Goal: Task Accomplishment & Management: Manage account settings

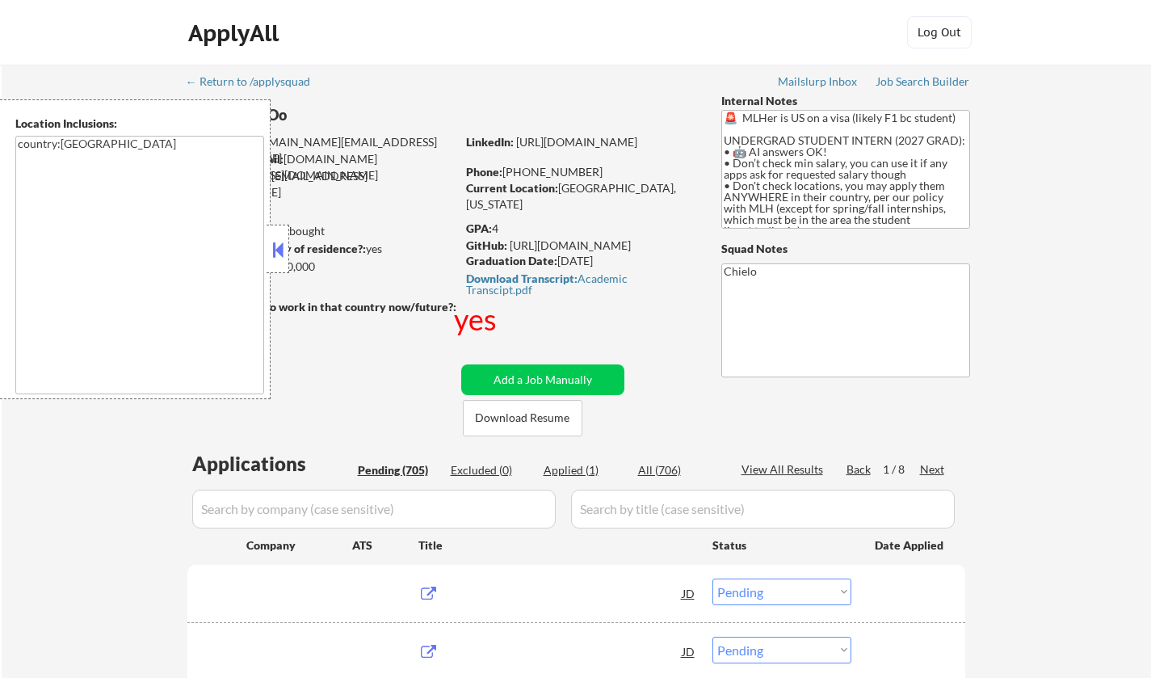
select select ""pending""
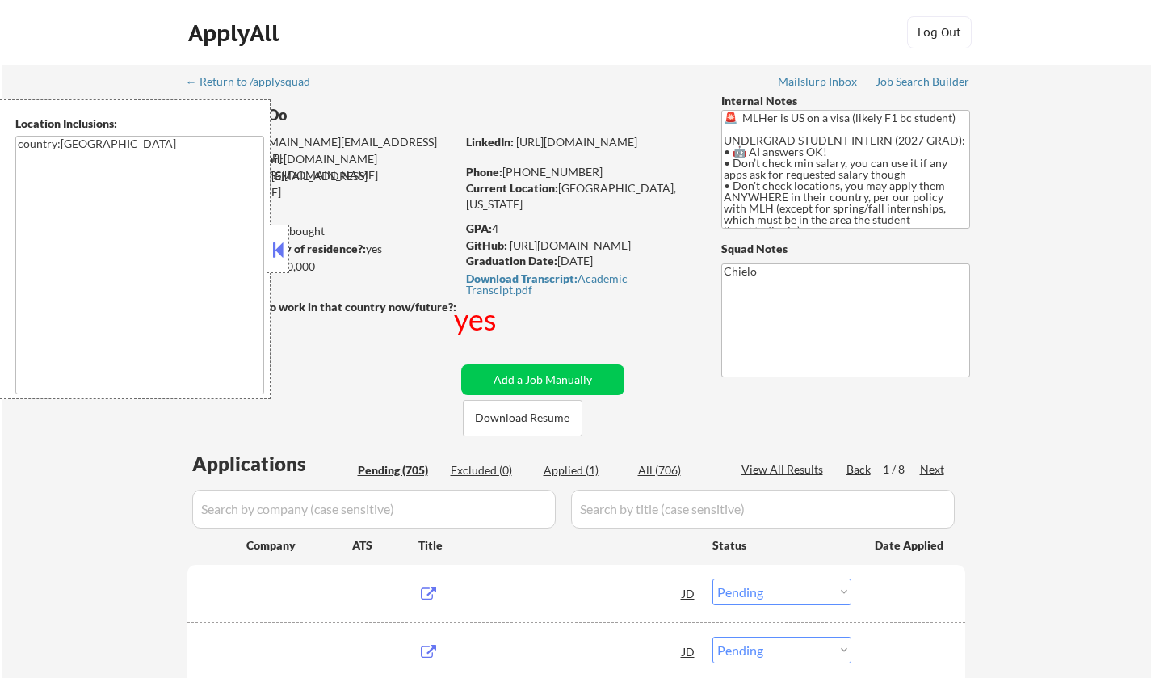
select select ""pending""
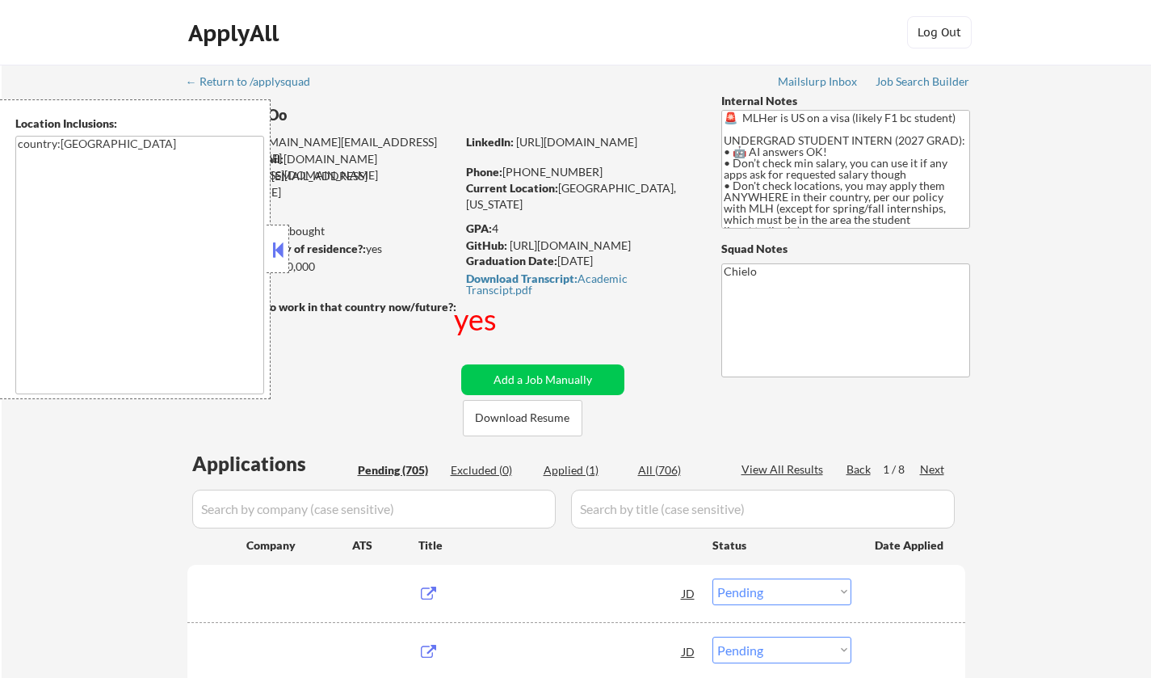
select select ""pending""
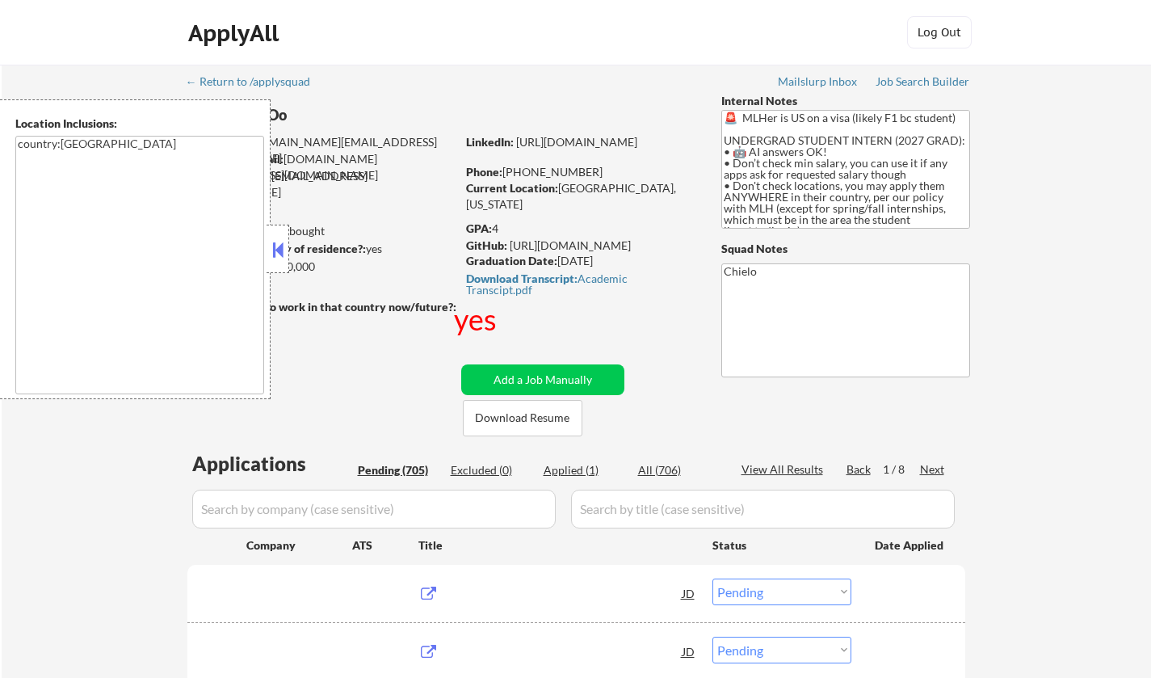
select select ""pending""
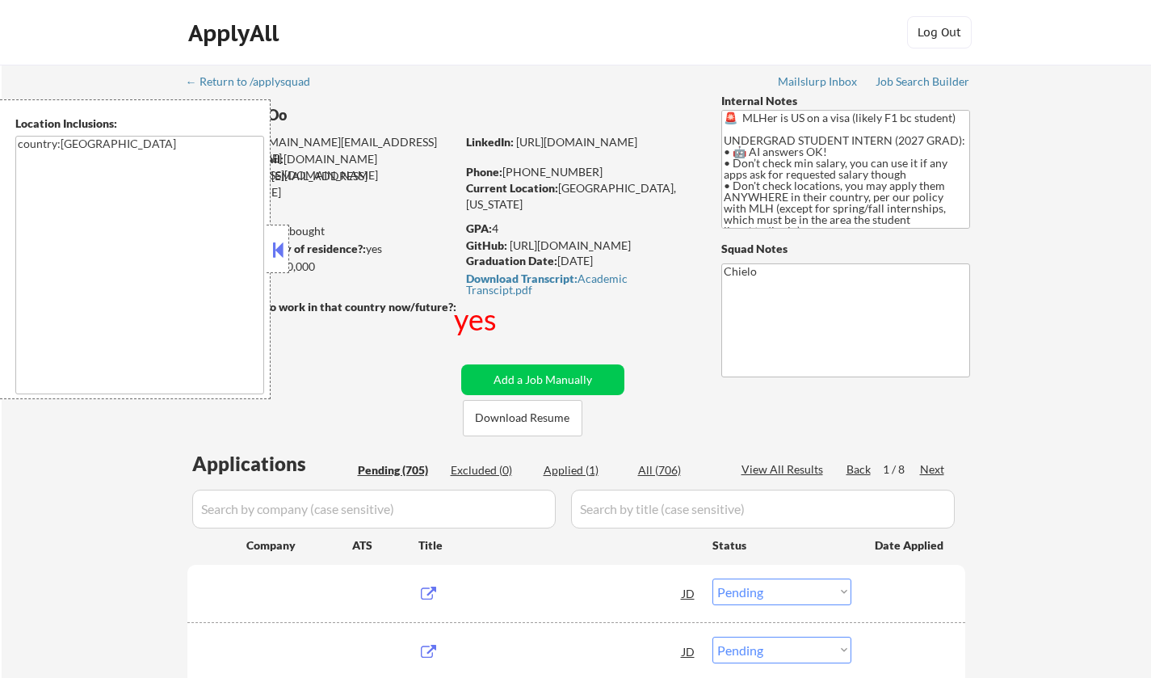
select select ""pending""
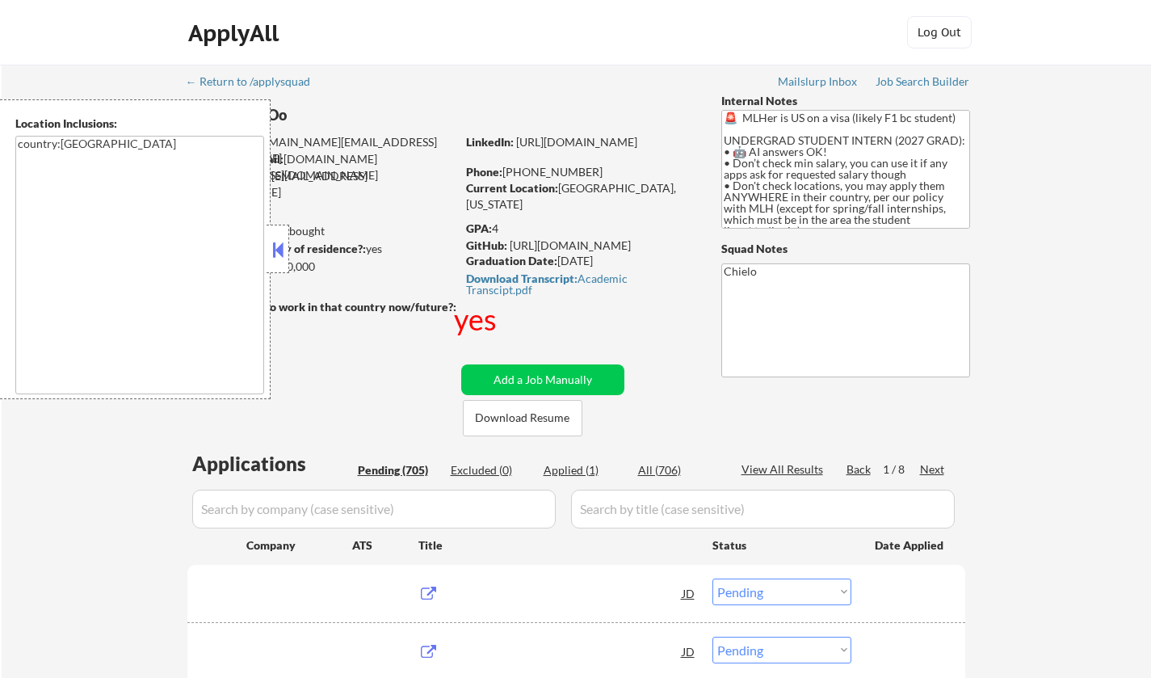
select select ""pending""
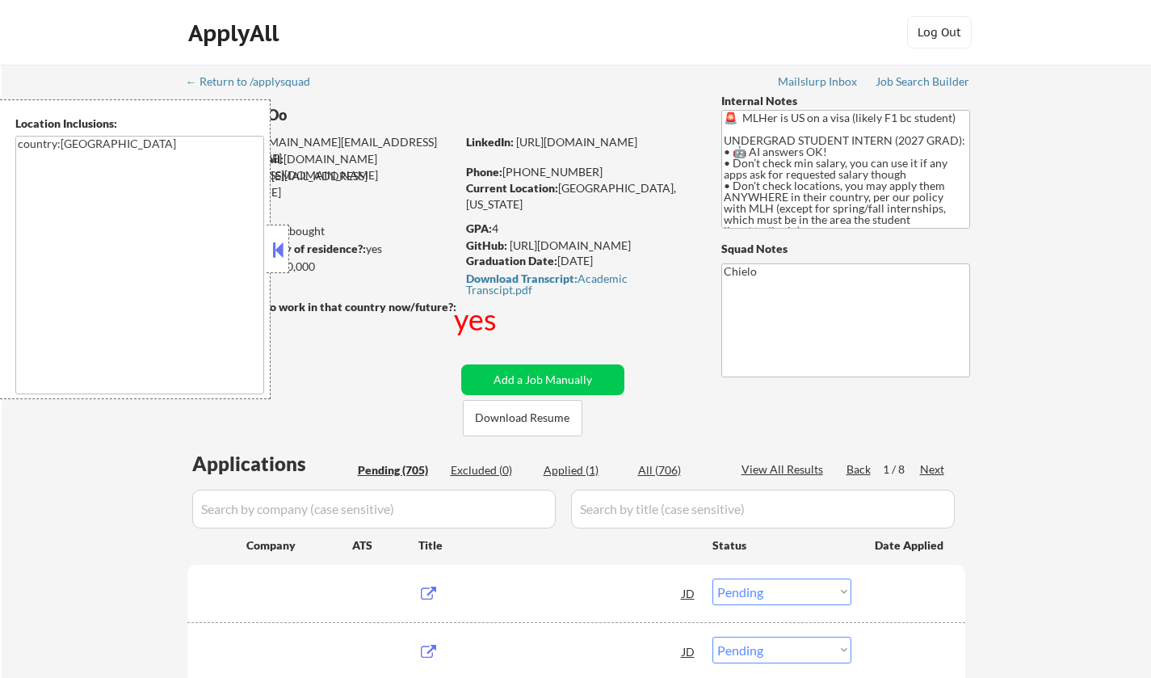
select select ""pending""
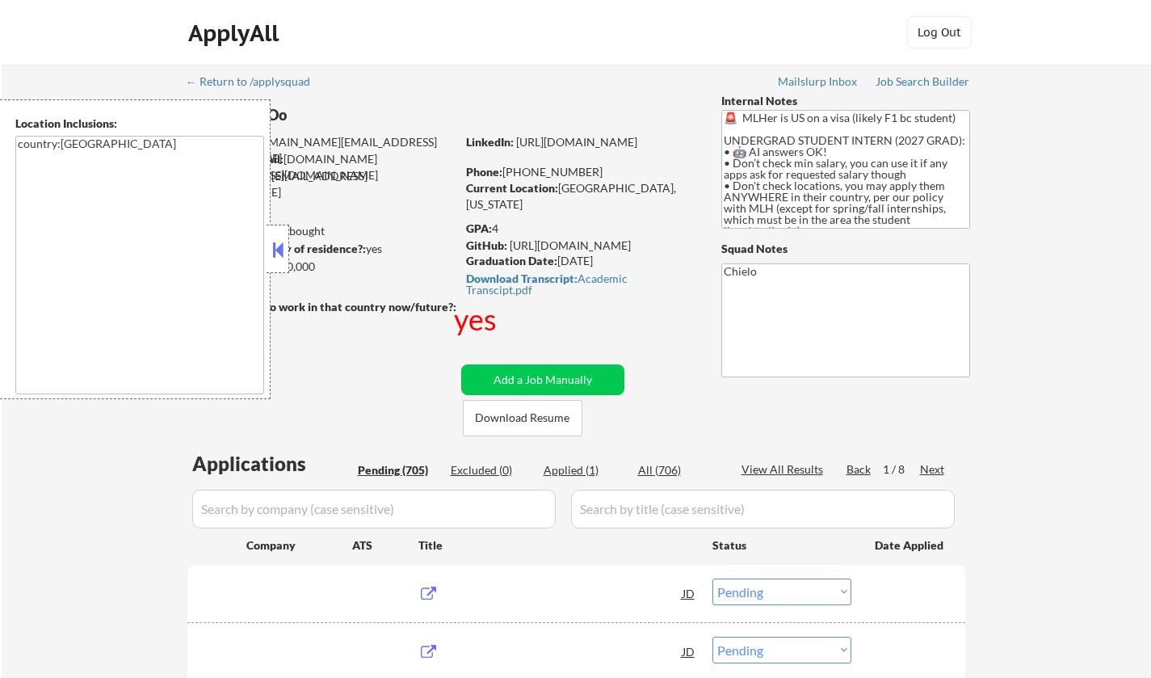
select select ""pending""
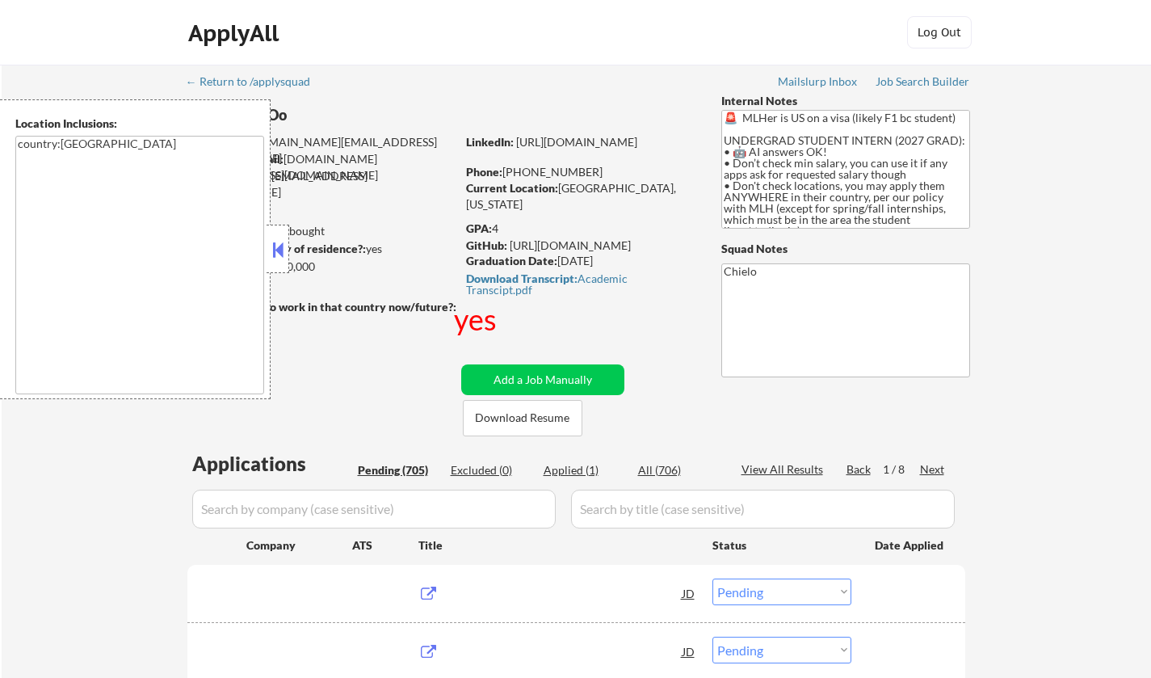
select select ""pending""
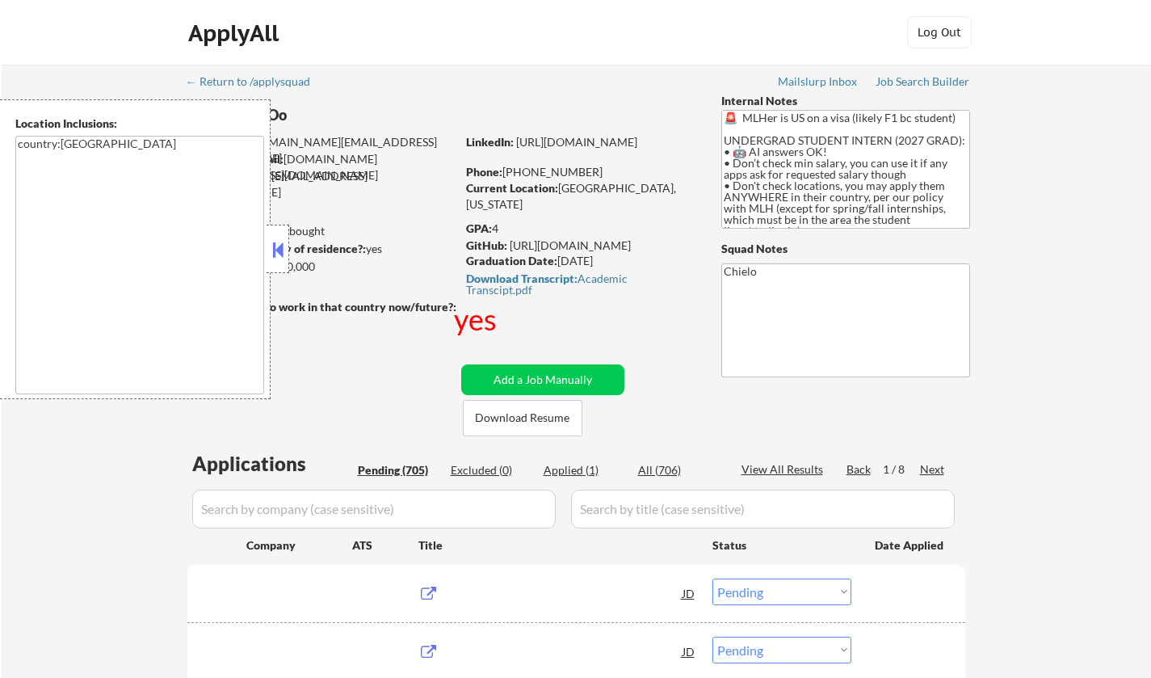
select select ""pending""
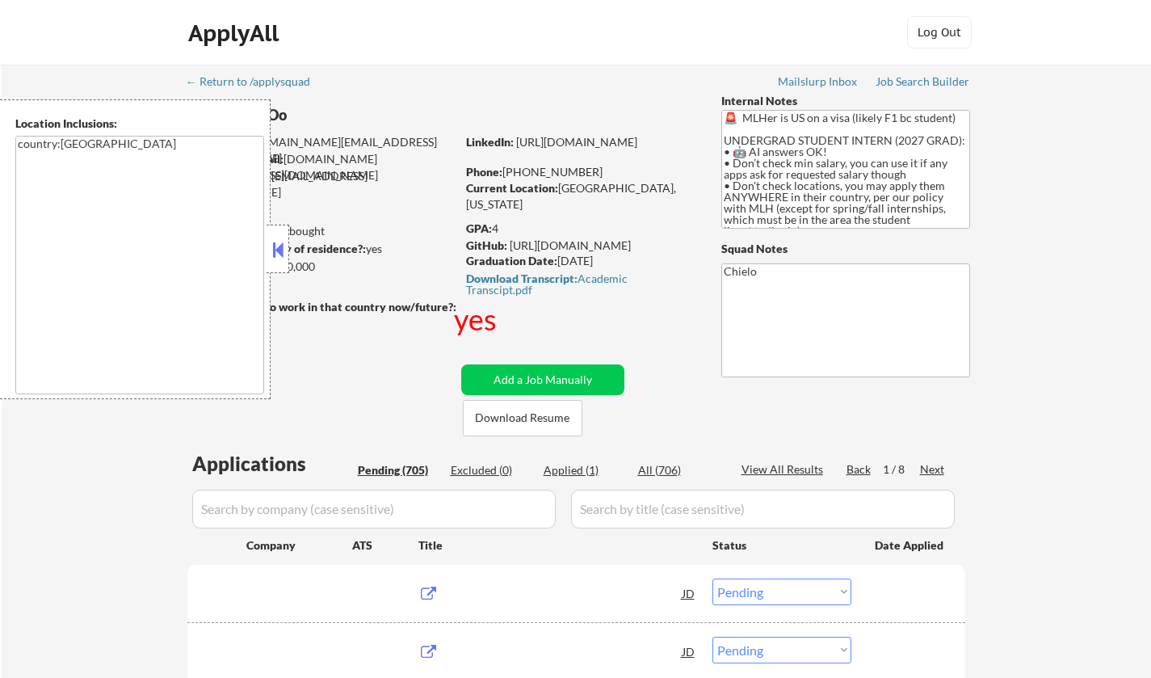
select select ""pending""
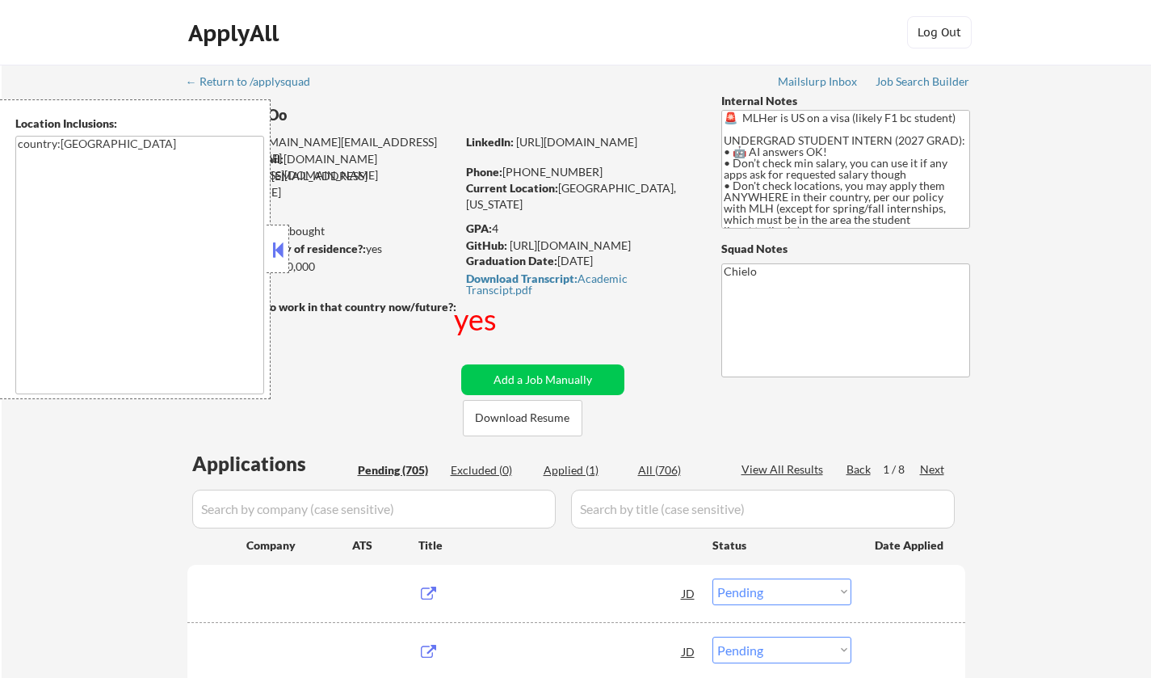
select select ""pending""
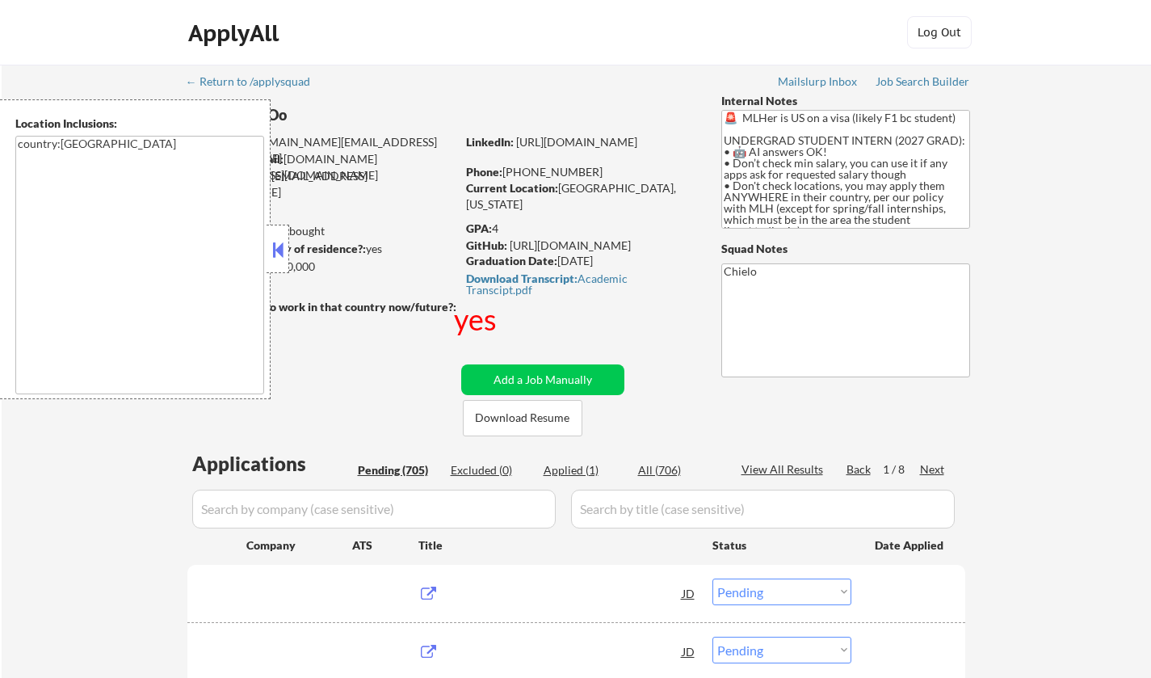
select select ""pending""
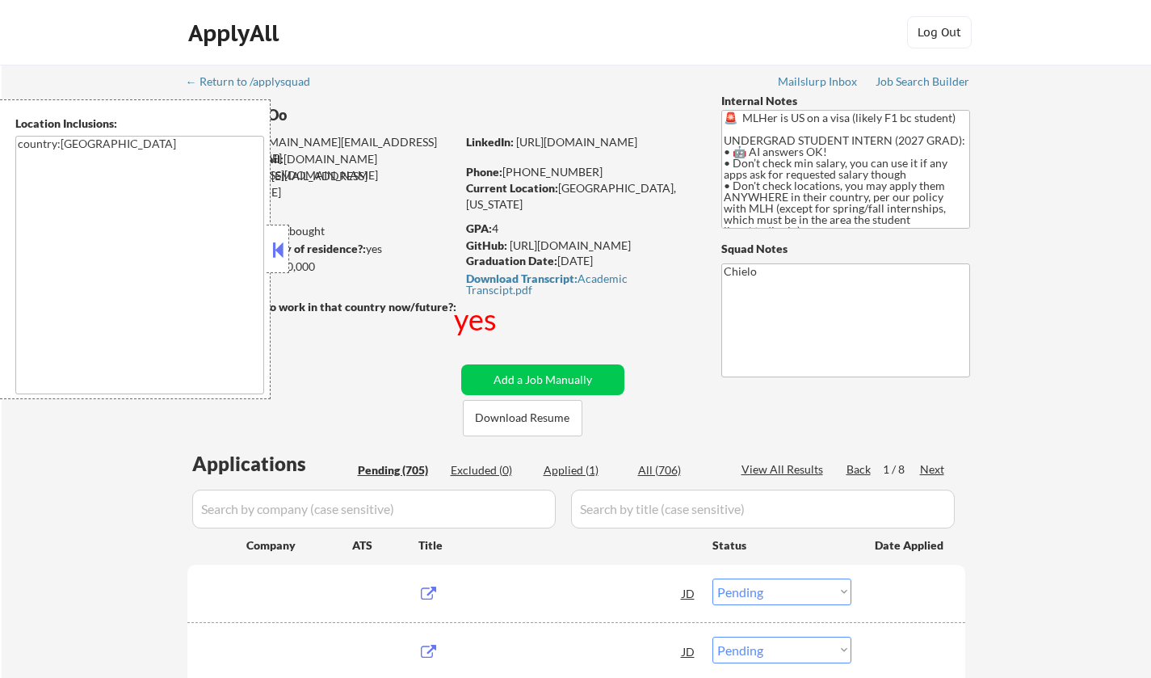
select select ""pending""
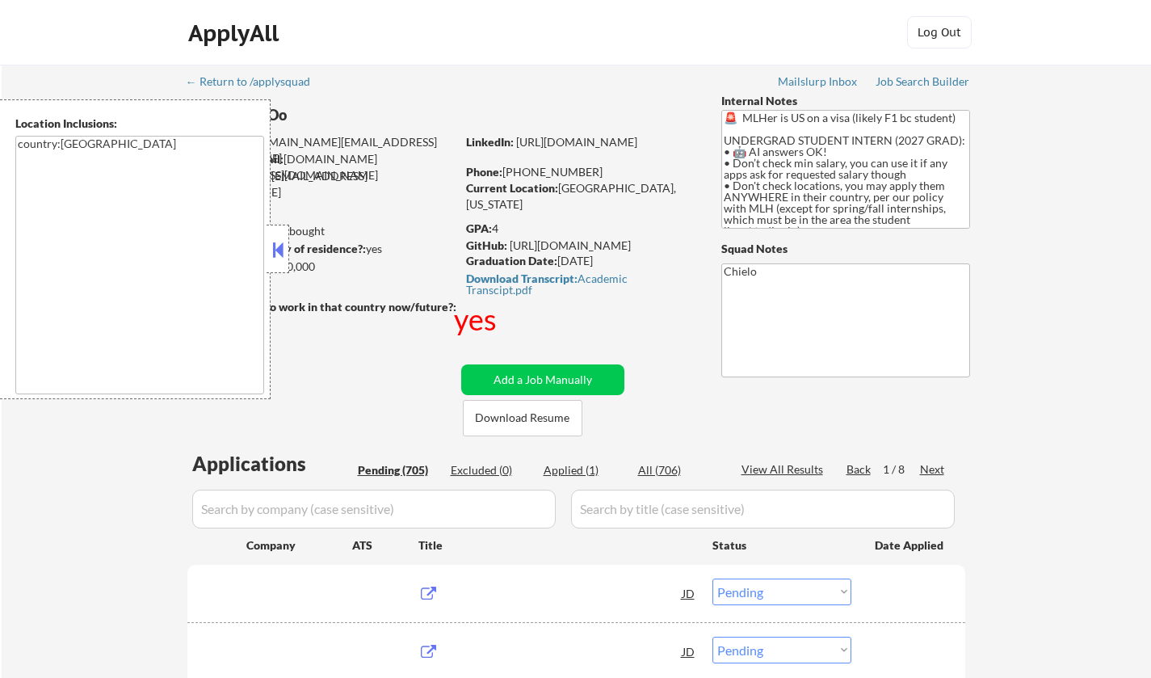
select select ""pending""
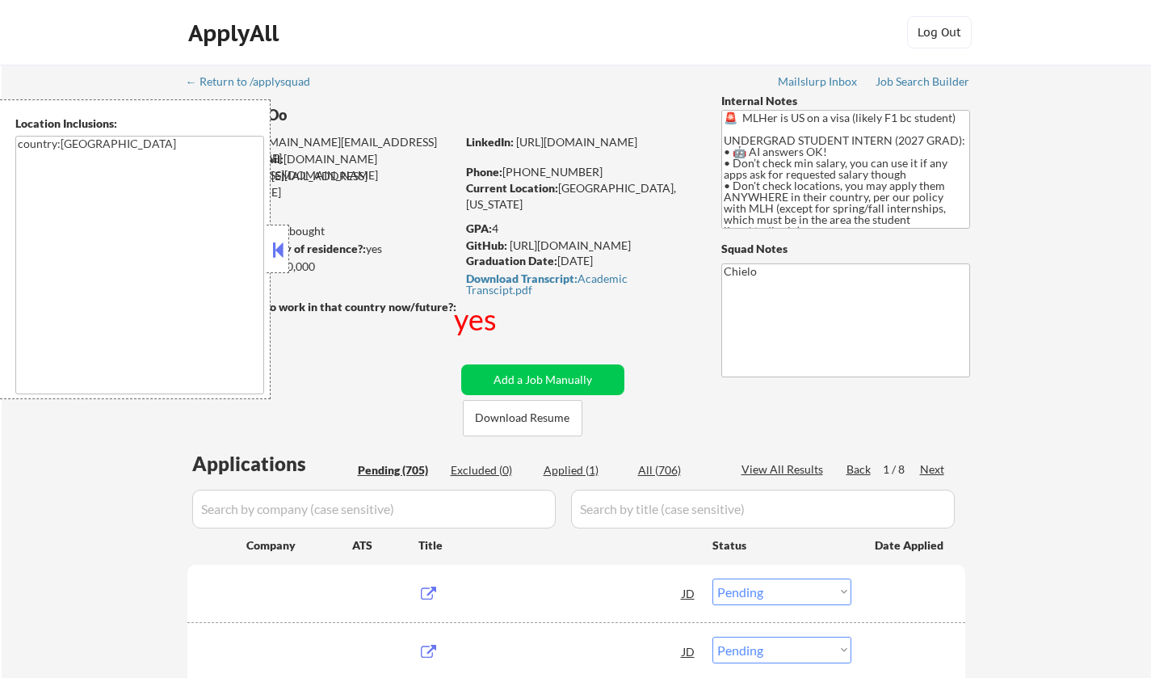
select select ""pending""
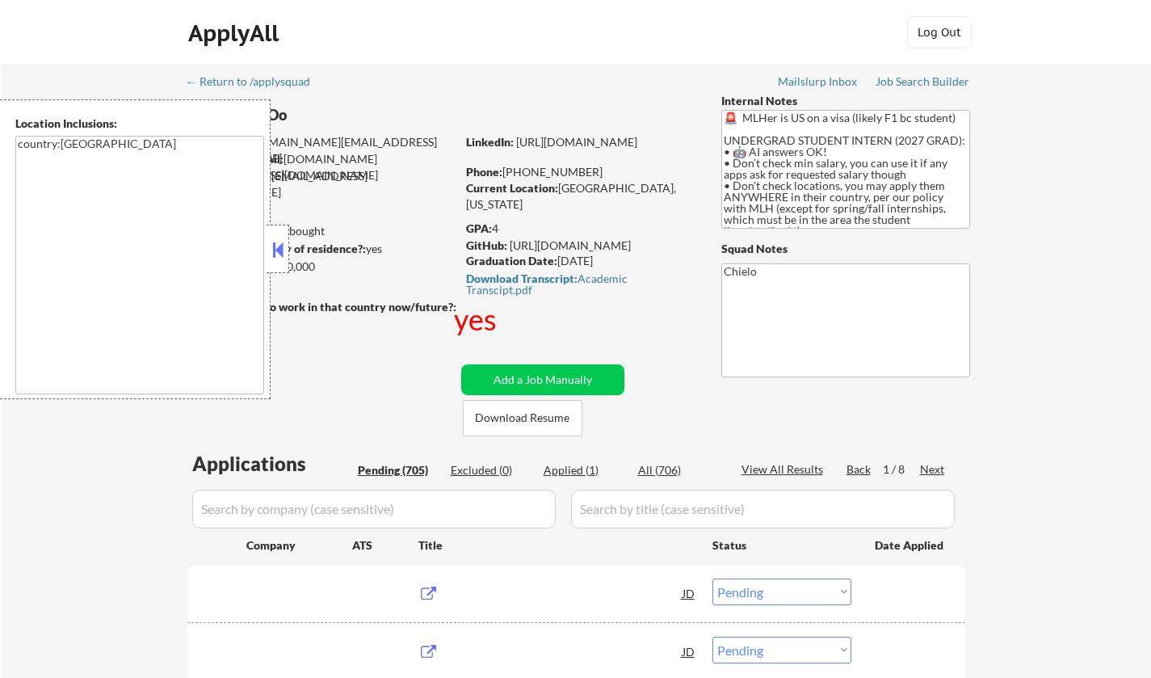
select select ""pending""
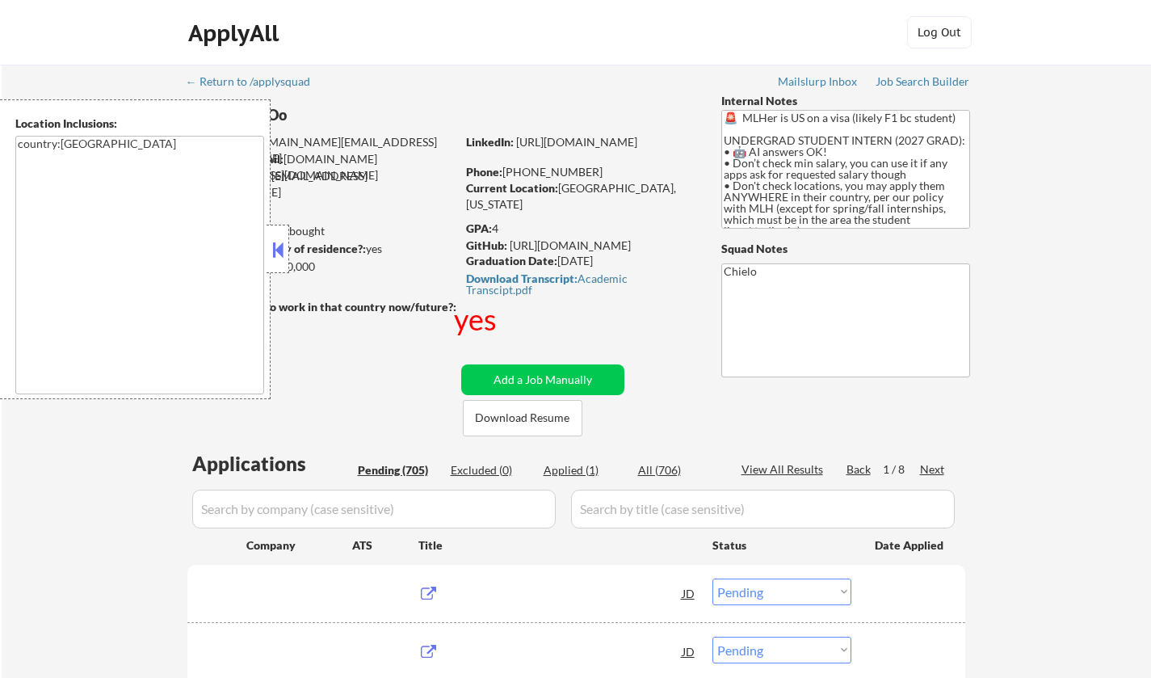
select select ""pending""
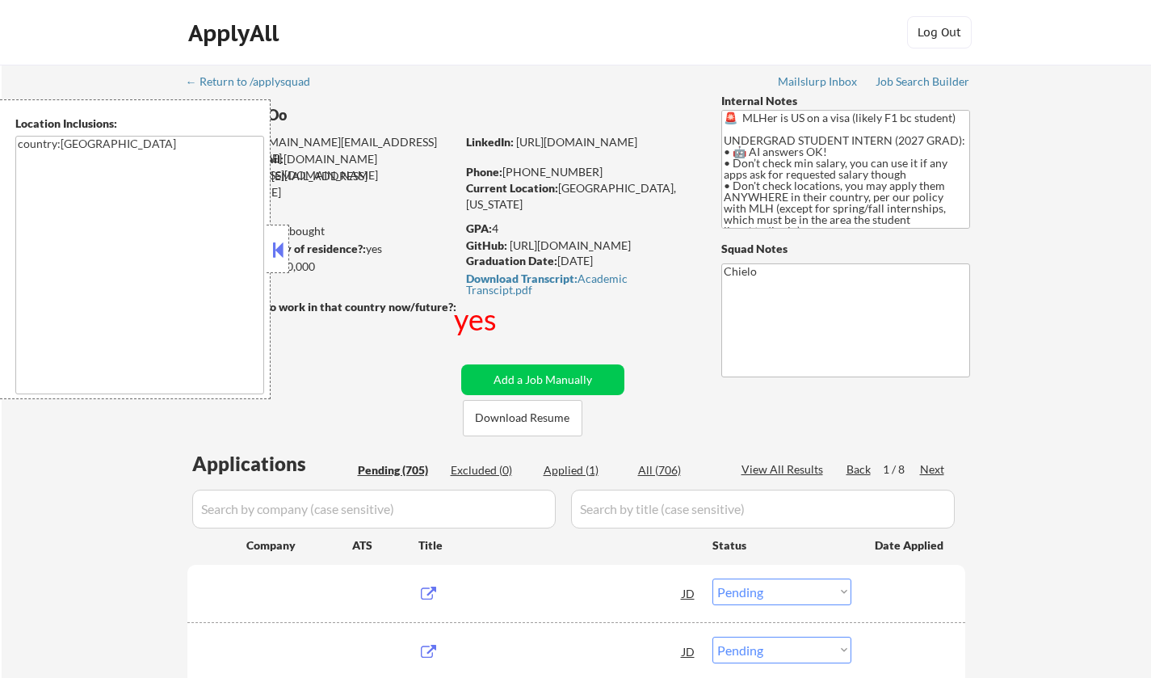
select select ""pending""
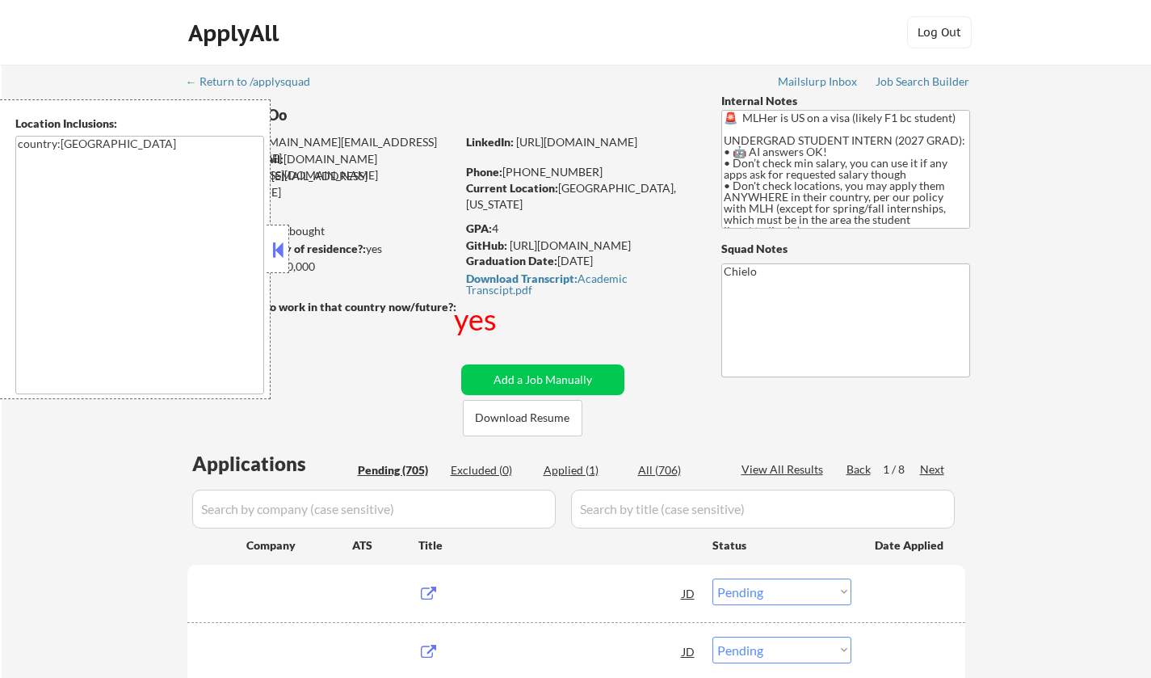
select select ""pending""
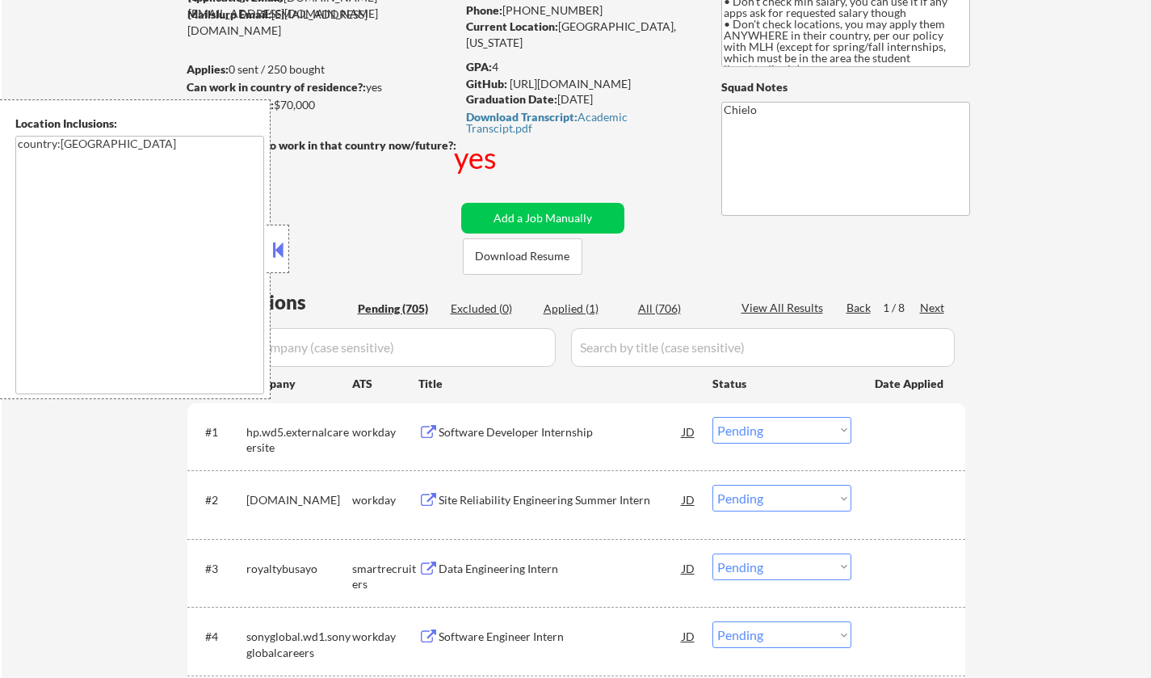
scroll to position [242, 0]
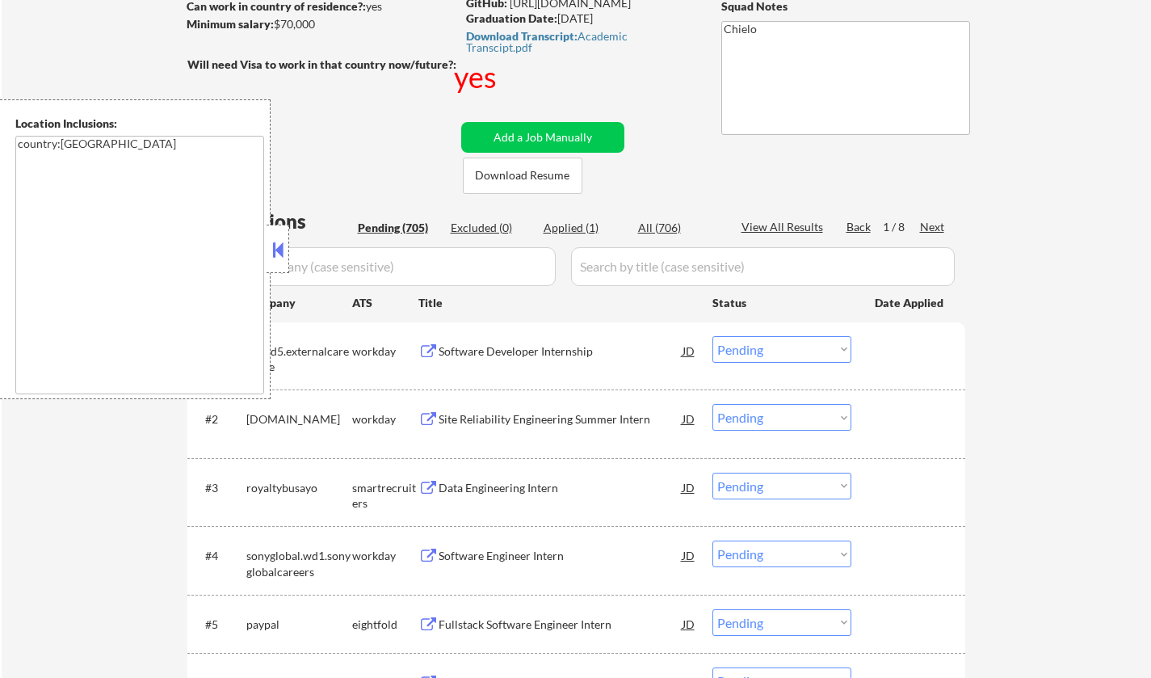
click at [284, 246] on button at bounding box center [278, 250] width 18 height 24
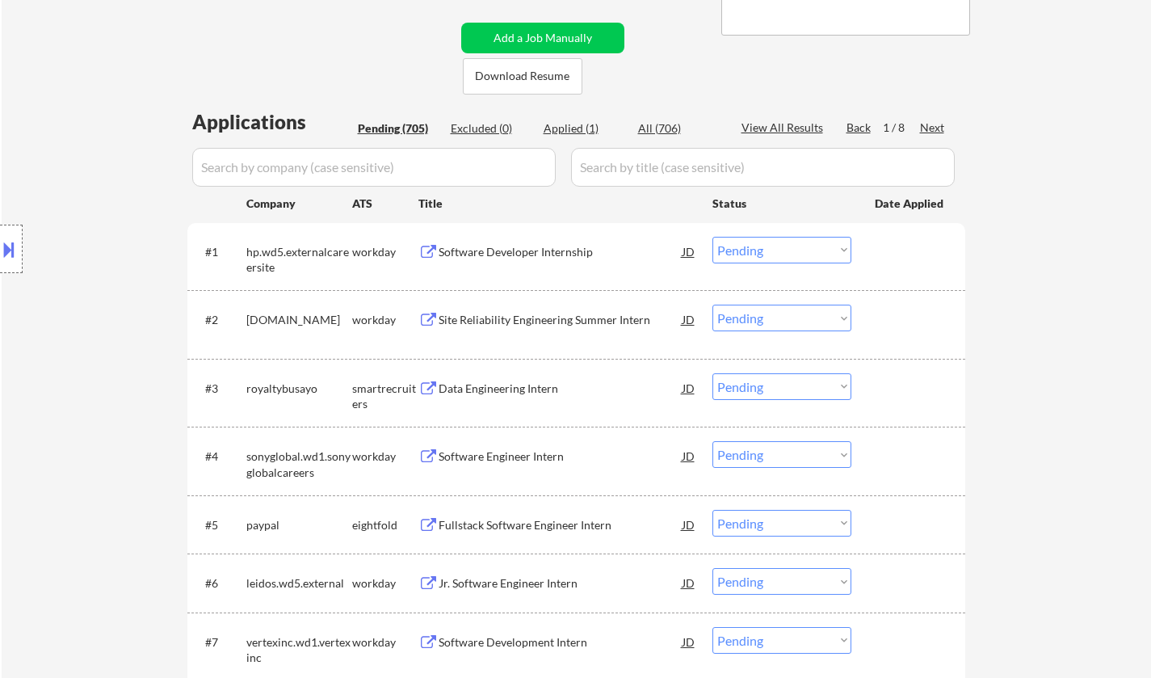
scroll to position [404, 0]
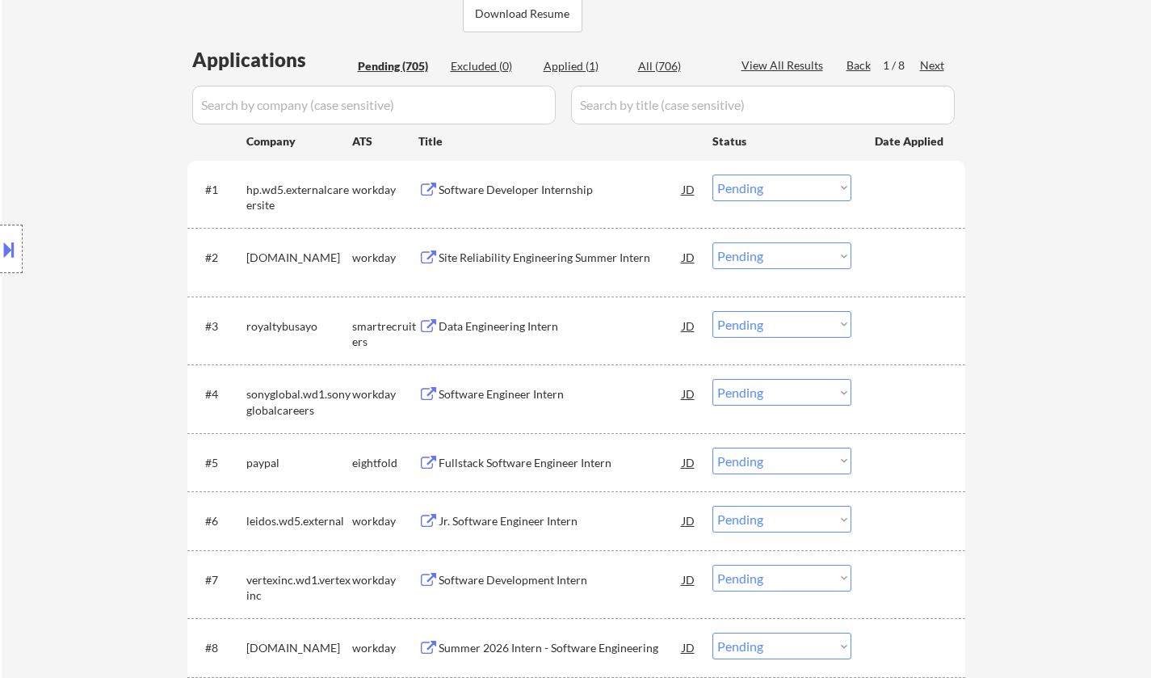
click at [498, 321] on div "Data Engineering Intern" at bounding box center [561, 326] width 244 height 16
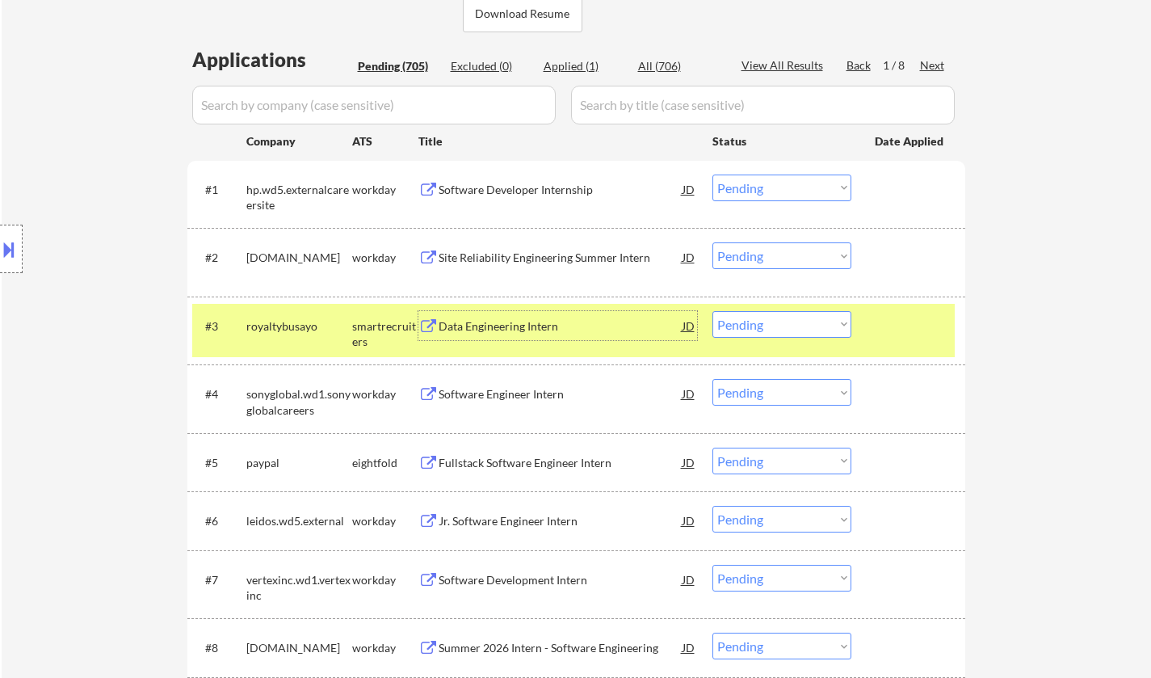
click at [481, 331] on div "Data Engineering Intern" at bounding box center [561, 326] width 244 height 16
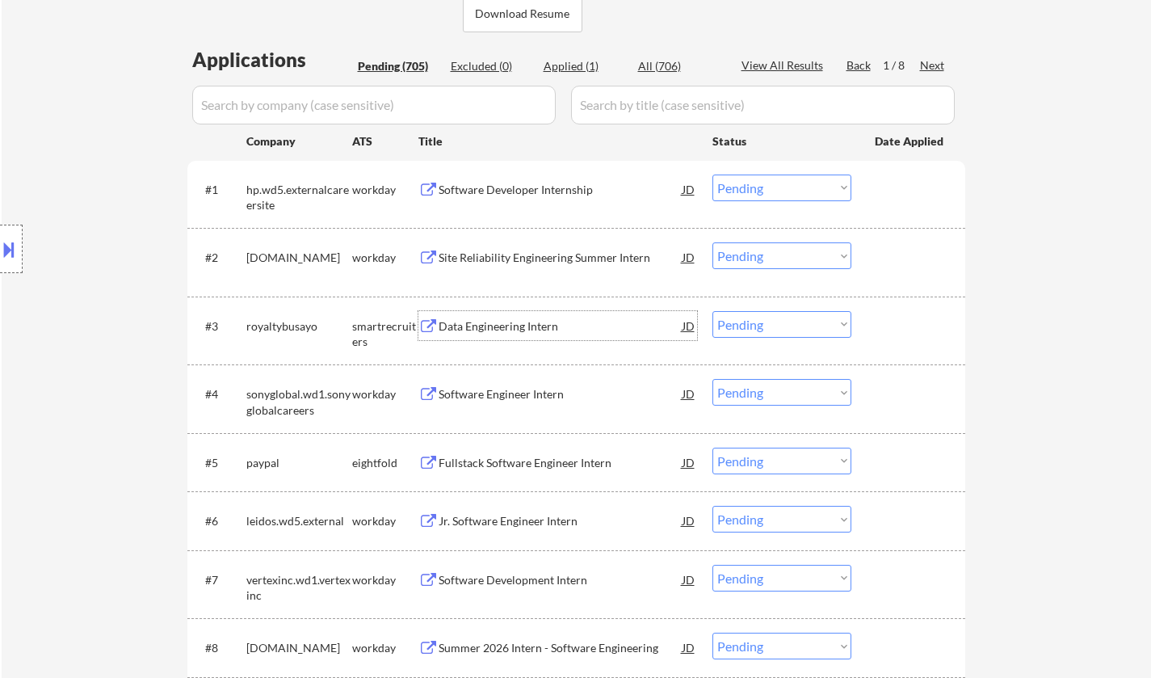
click at [759, 317] on select "Choose an option... Pending Applied Excluded (Questions) Excluded (Expired) Exc…" at bounding box center [782, 324] width 139 height 27
click at [713, 311] on select "Choose an option... Pending Applied Excluded (Questions) Excluded (Expired) Exc…" at bounding box center [782, 324] width 139 height 27
select select ""pending""
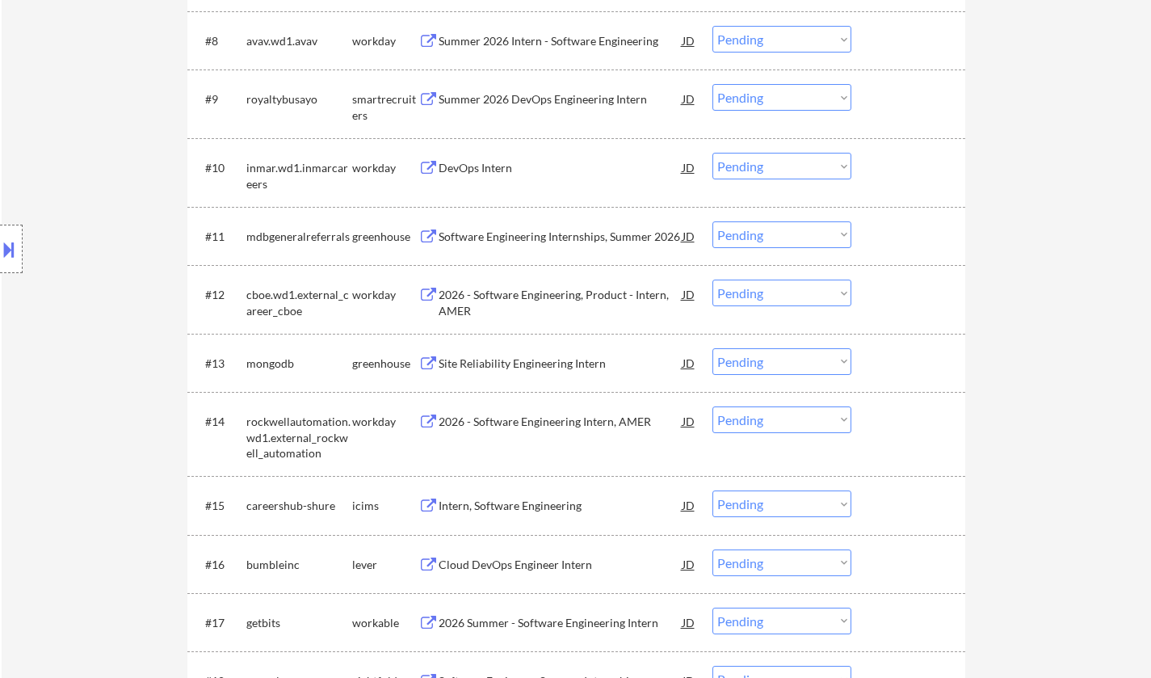
scroll to position [1131, 0]
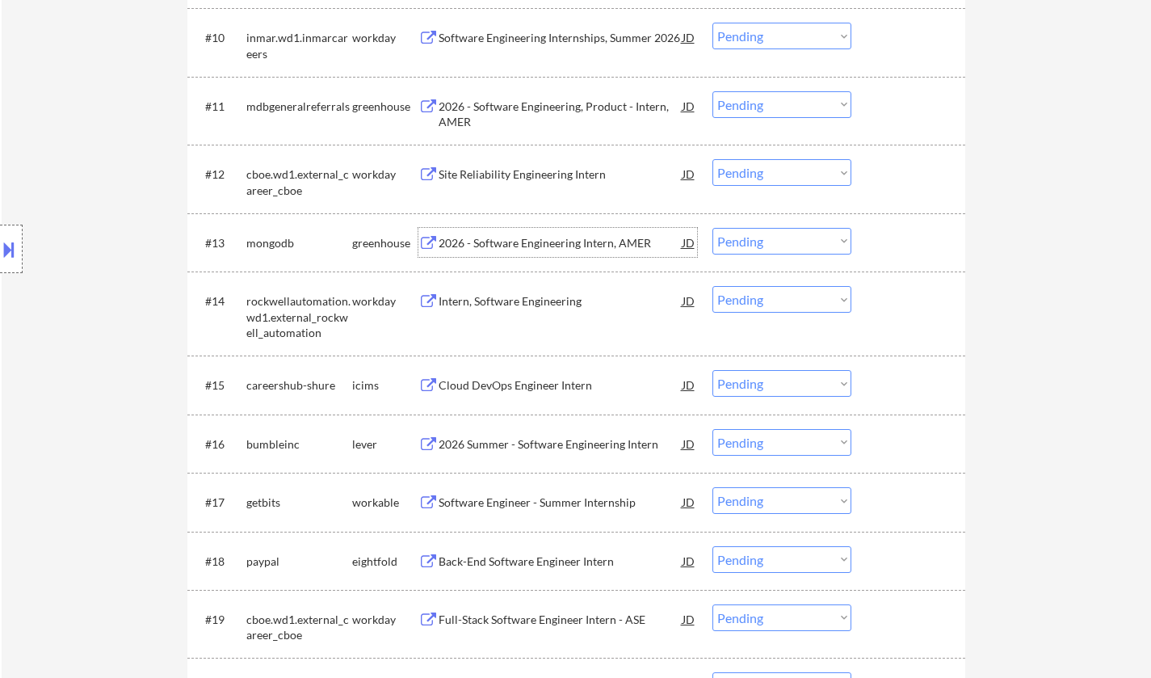
click at [492, 243] on div "2026 - Software Engineering Intern, AMER" at bounding box center [561, 243] width 244 height 16
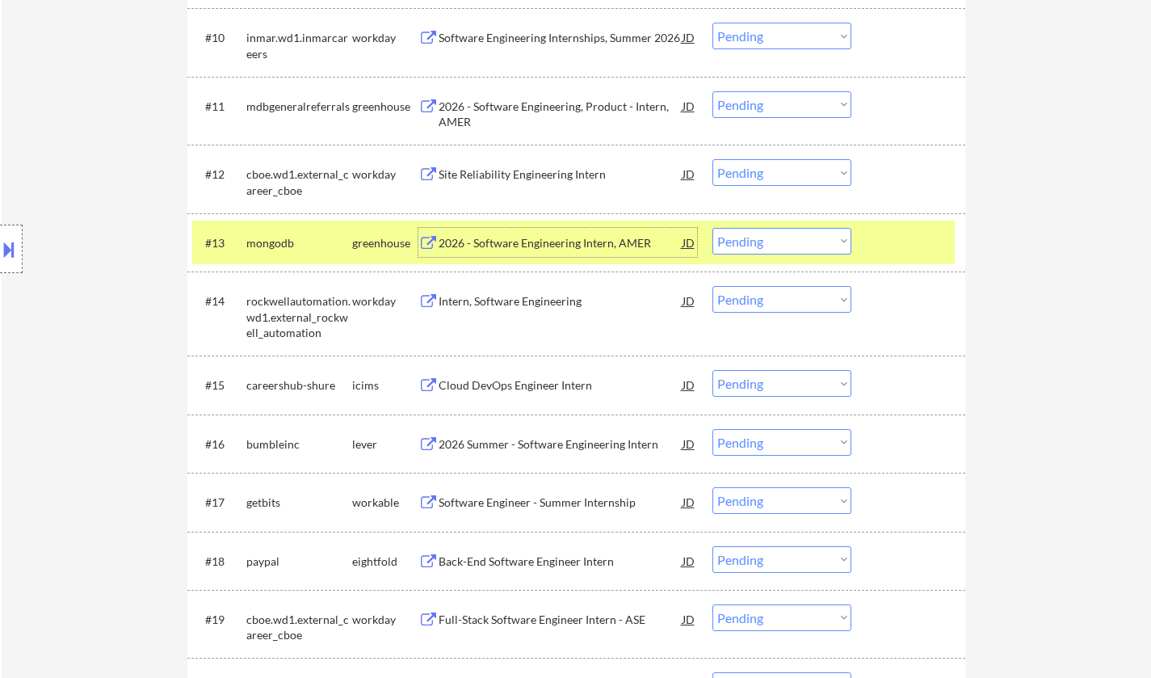
click at [786, 242] on select "Choose an option... Pending Applied Excluded (Questions) Excluded (Expired) Exc…" at bounding box center [782, 241] width 139 height 27
click at [713, 228] on select "Choose an option... Pending Applied Excluded (Questions) Excluded (Expired) Exc…" at bounding box center [782, 241] width 139 height 27
select select ""pending""
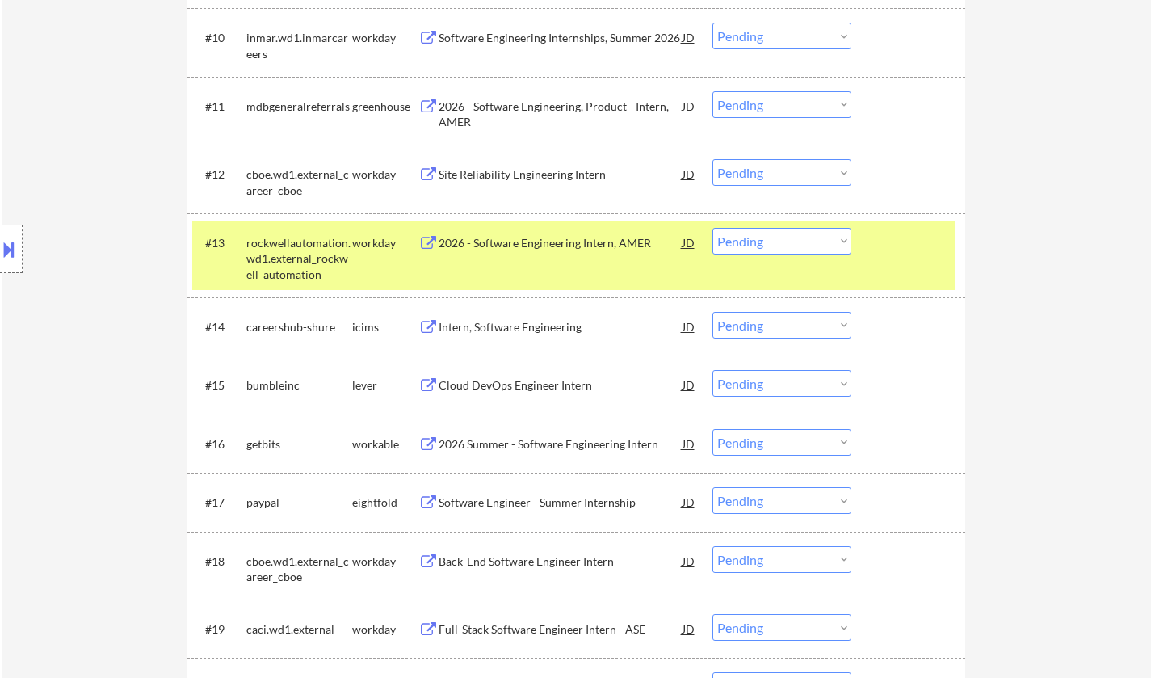
scroll to position [1293, 0]
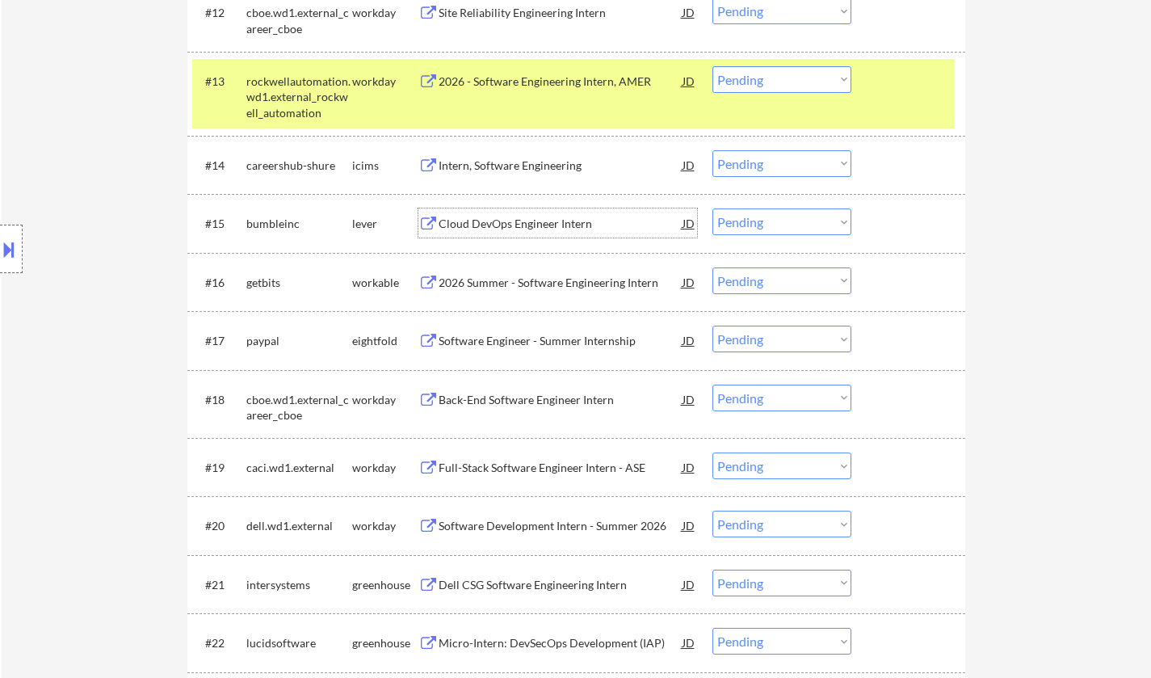
click at [524, 224] on div "Cloud DevOps Engineer Intern" at bounding box center [561, 224] width 244 height 16
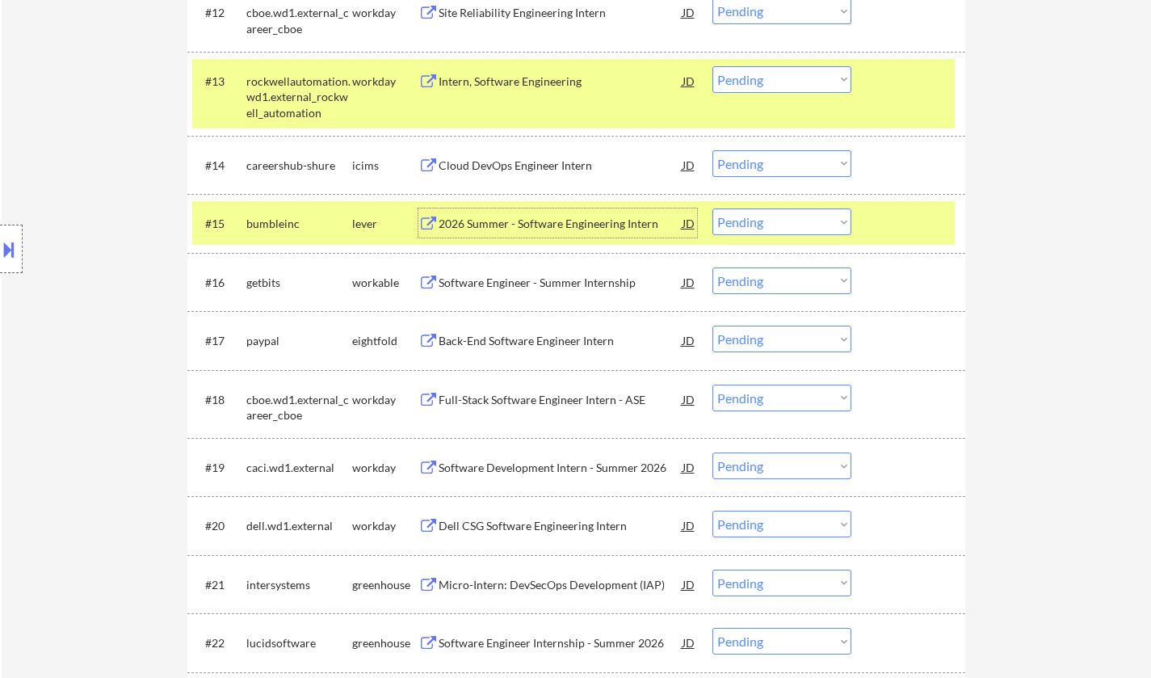
click at [774, 208] on select "Choose an option... Pending Applied Excluded (Questions) Excluded (Expired) Exc…" at bounding box center [782, 221] width 139 height 27
click at [713, 208] on select "Choose an option... Pending Applied Excluded (Questions) Excluded (Expired) Exc…" at bounding box center [782, 221] width 139 height 27
click at [814, 218] on select "Choose an option... Pending Applied Excluded (Questions) Excluded (Expired) Exc…" at bounding box center [782, 221] width 139 height 27
click at [713, 208] on select "Choose an option... Pending Applied Excluded (Questions) Excluded (Expired) Exc…" at bounding box center [782, 221] width 139 height 27
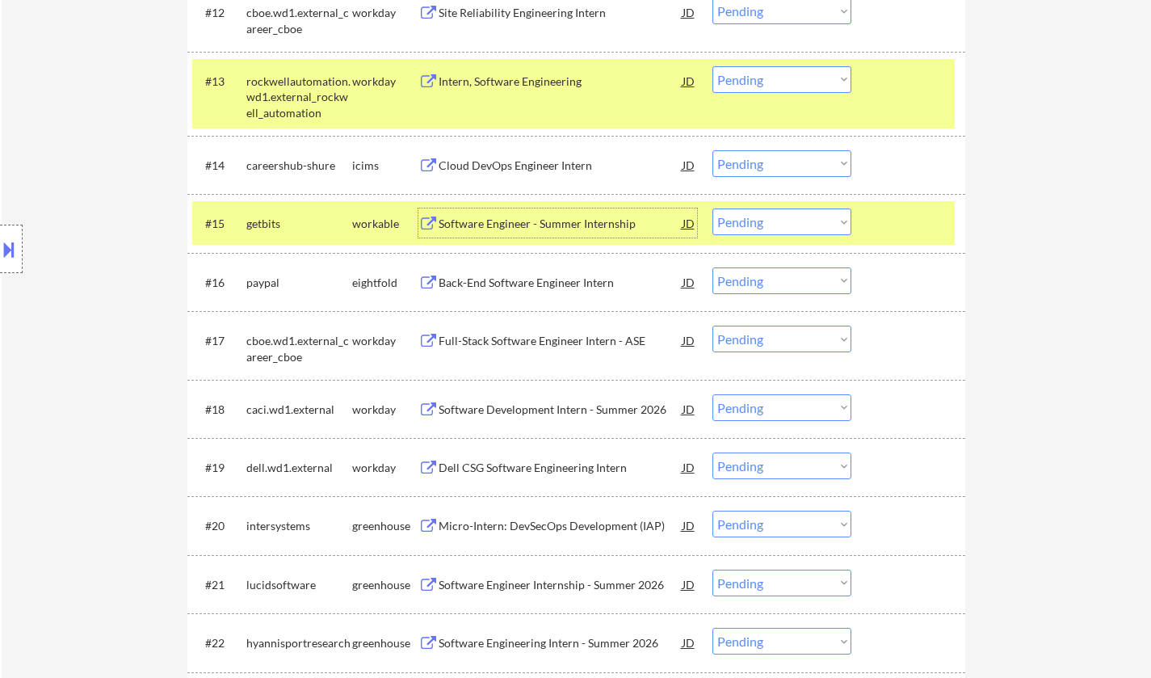
click at [520, 229] on div "Software Engineer - Summer Internship" at bounding box center [561, 224] width 244 height 16
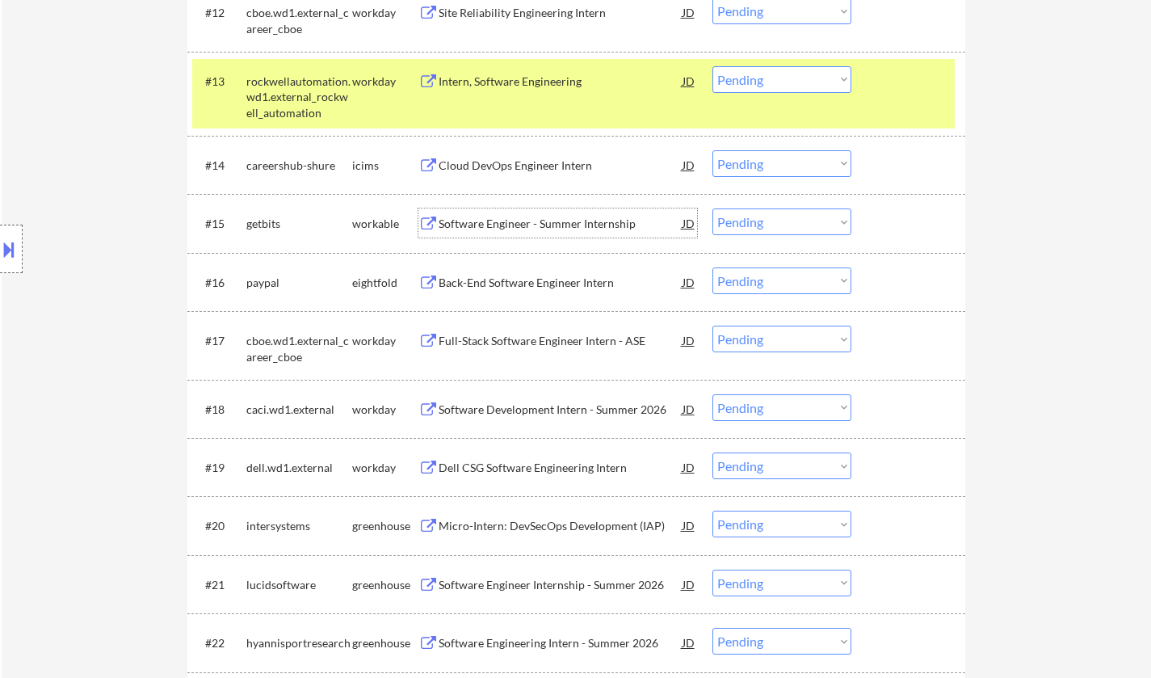
click at [763, 220] on select "Choose an option... Pending Applied Excluded (Questions) Excluded (Expired) Exc…" at bounding box center [782, 221] width 139 height 27
click at [713, 208] on select "Choose an option... Pending Applied Excluded (Questions) Excluded (Expired) Exc…" at bounding box center [782, 221] width 139 height 27
select select ""pending""
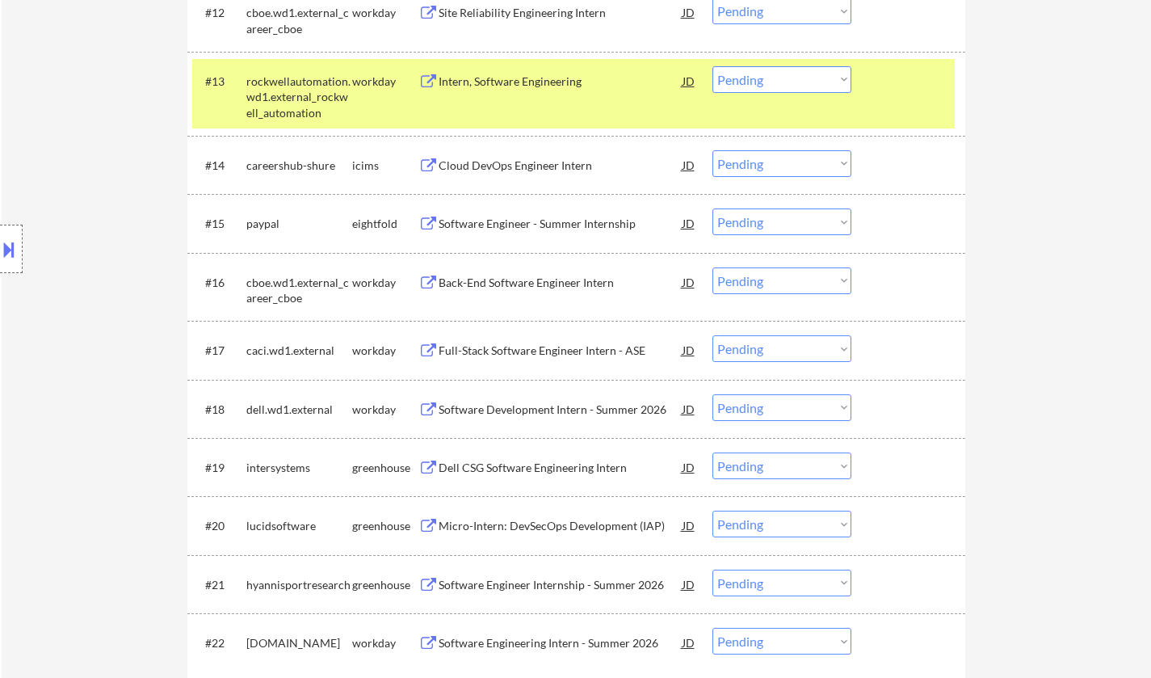
scroll to position [1373, 0]
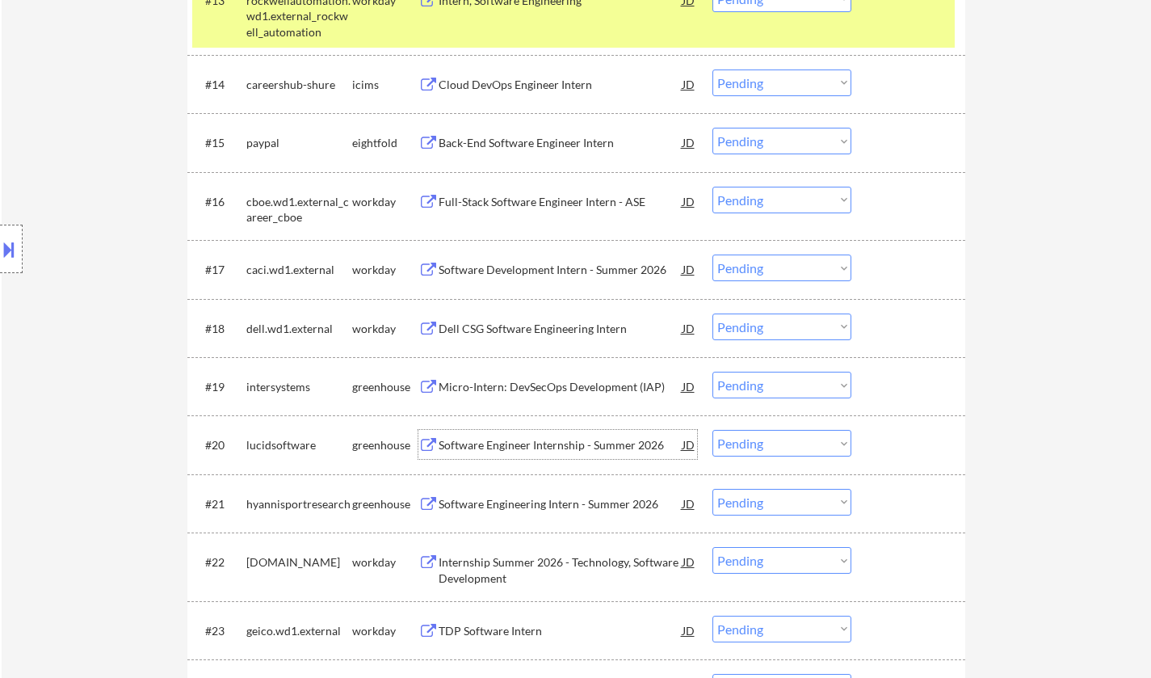
drag, startPoint x: 595, startPoint y: 436, endPoint x: 1115, endPoint y: 322, distance: 532.6
click at [545, 446] on div "Software Engineer Internship - Summer 2026" at bounding box center [561, 445] width 244 height 16
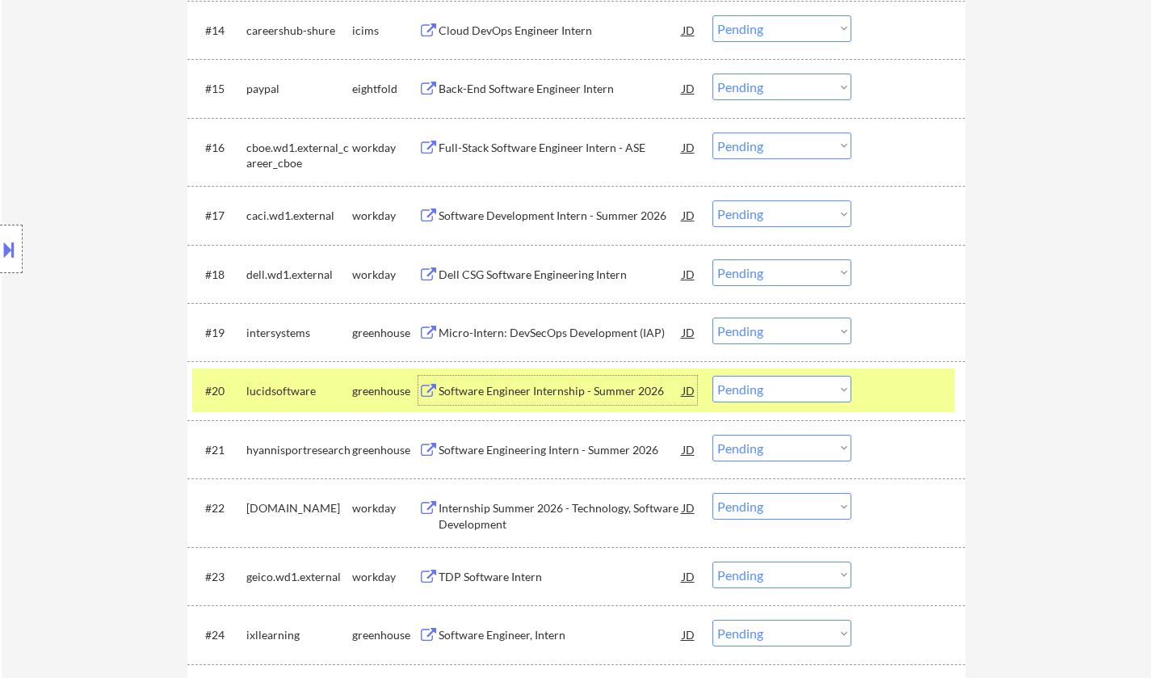
scroll to position [1535, 0]
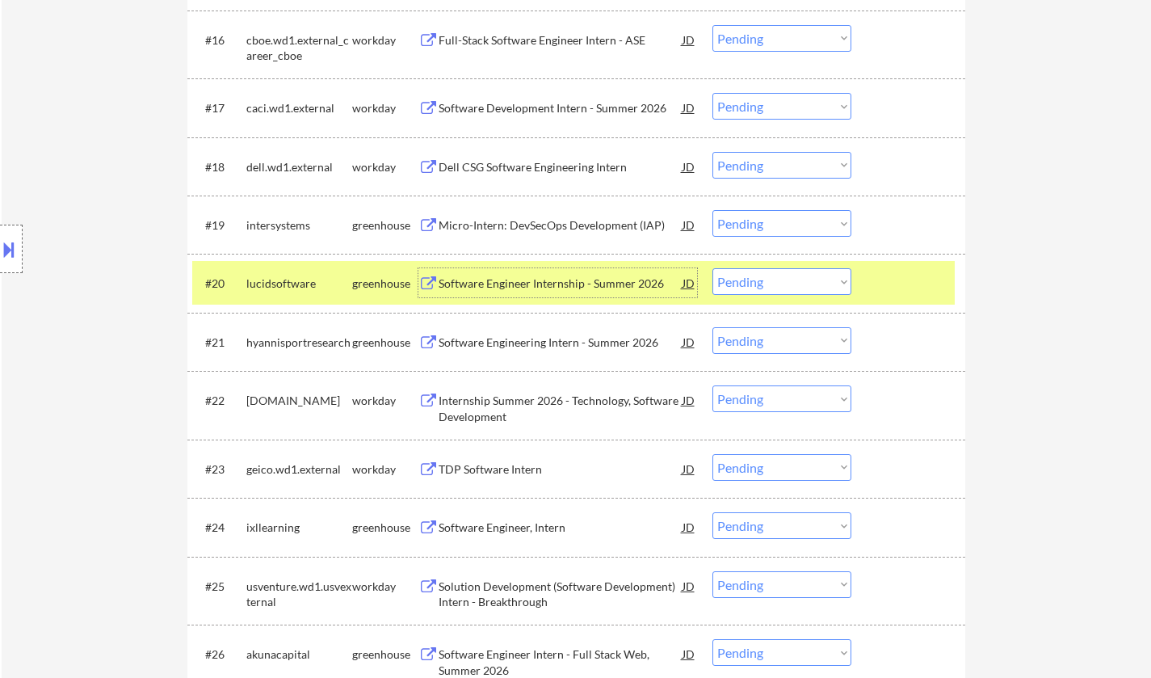
click at [783, 284] on select "Choose an option... Pending Applied Excluded (Questions) Excluded (Expired) Exc…" at bounding box center [782, 281] width 139 height 27
click at [713, 268] on select "Choose an option... Pending Applied Excluded (Questions) Excluded (Expired) Exc…" at bounding box center [782, 281] width 139 height 27
select select ""pending""
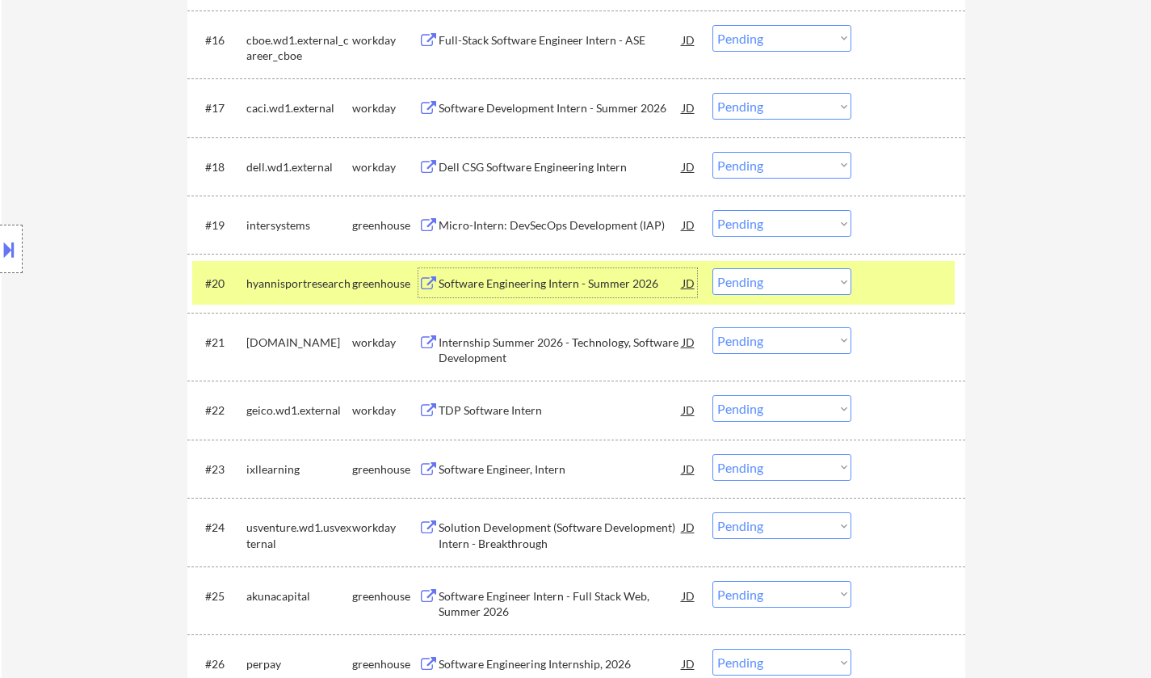
click at [543, 276] on div "Software Engineering Intern - Summer 2026" at bounding box center [561, 283] width 244 height 16
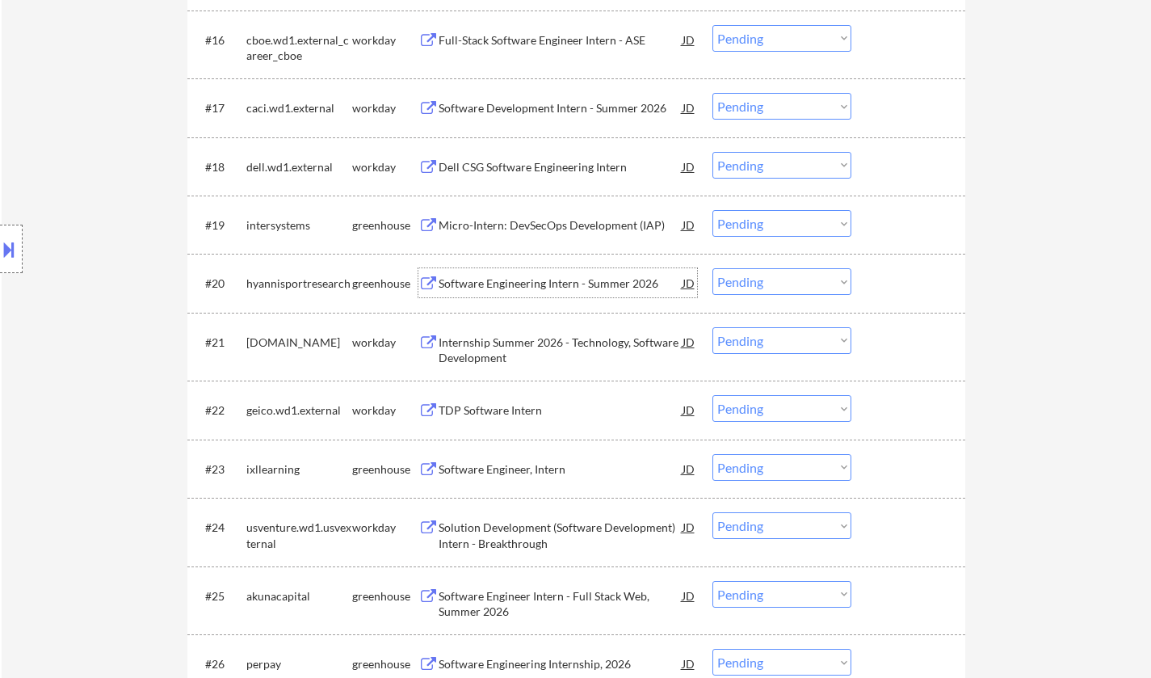
drag, startPoint x: 787, startPoint y: 283, endPoint x: 801, endPoint y: 292, distance: 17.5
click at [787, 283] on select "Choose an option... Pending Applied Excluded (Questions) Excluded (Expired) Exc…" at bounding box center [782, 281] width 139 height 27
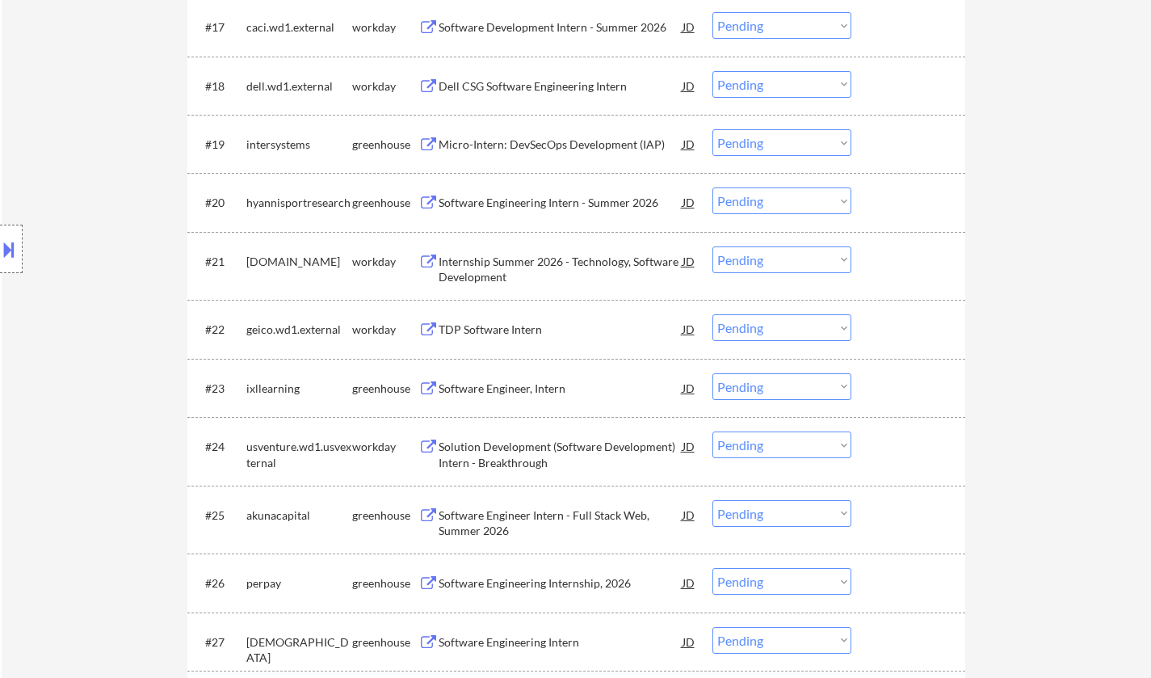
click at [534, 387] on div "Software Engineer, Intern" at bounding box center [561, 388] width 244 height 16
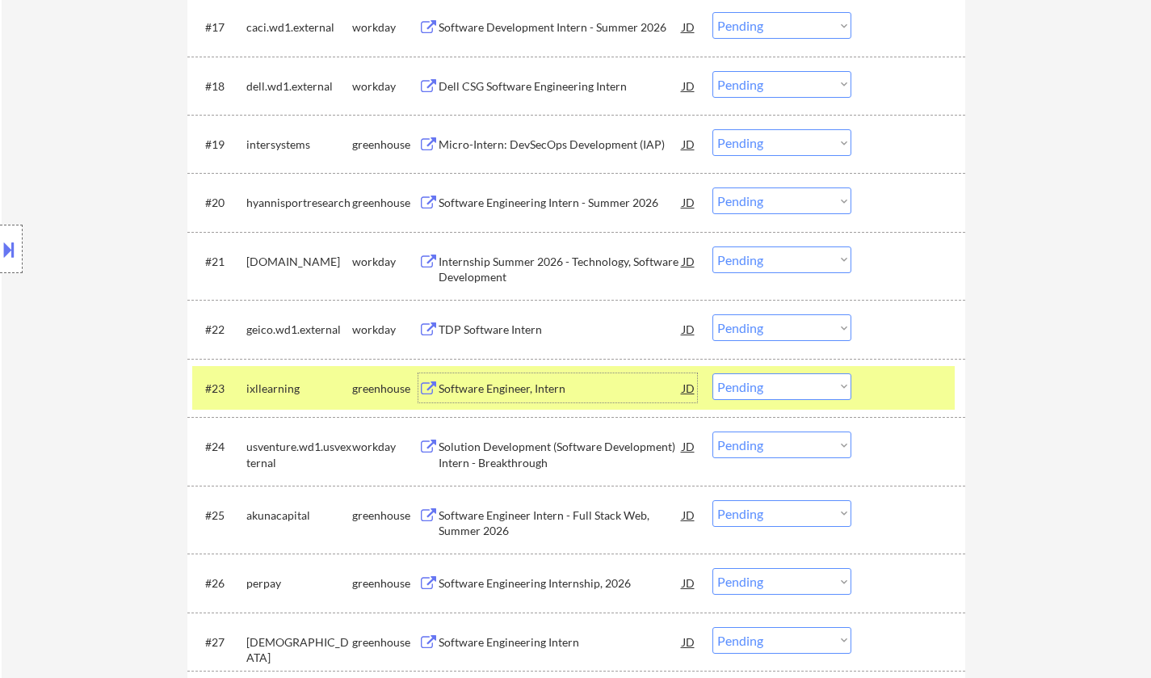
click at [495, 394] on div "Software Engineer, Intern" at bounding box center [561, 388] width 244 height 16
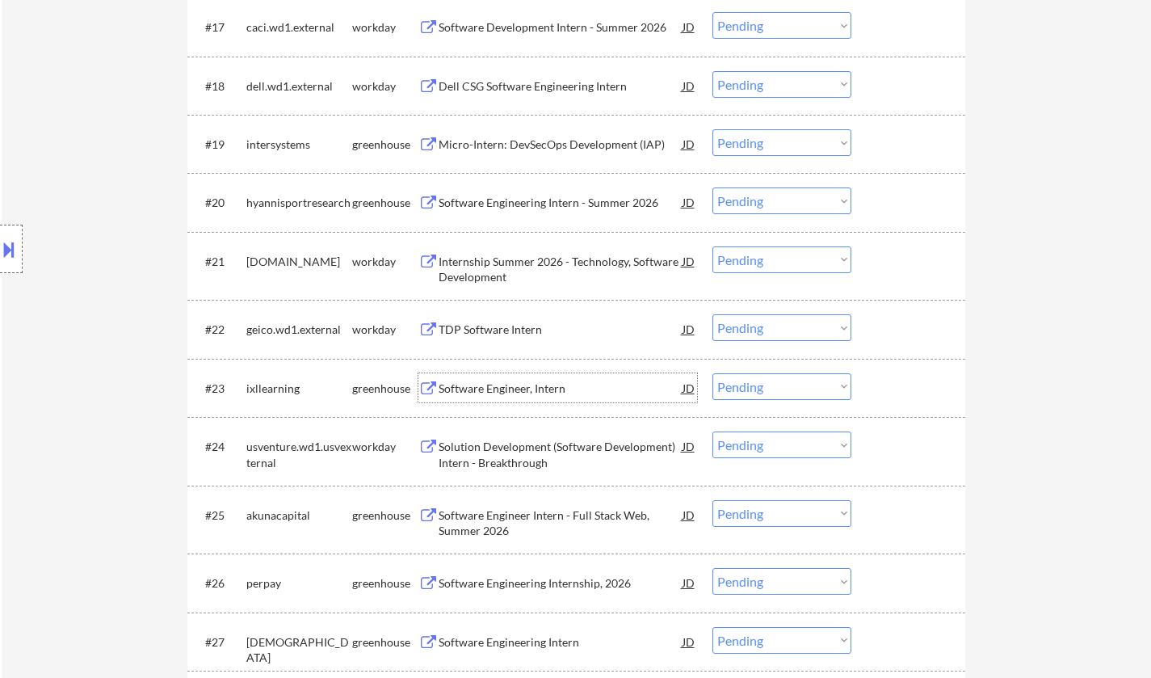
click at [776, 385] on select "Choose an option... Pending Applied Excluded (Questions) Excluded (Expired) Exc…" at bounding box center [782, 386] width 139 height 27
click at [713, 373] on select "Choose an option... Pending Applied Excluded (Questions) Excluded (Expired) Exc…" at bounding box center [782, 386] width 139 height 27
select select ""pending""
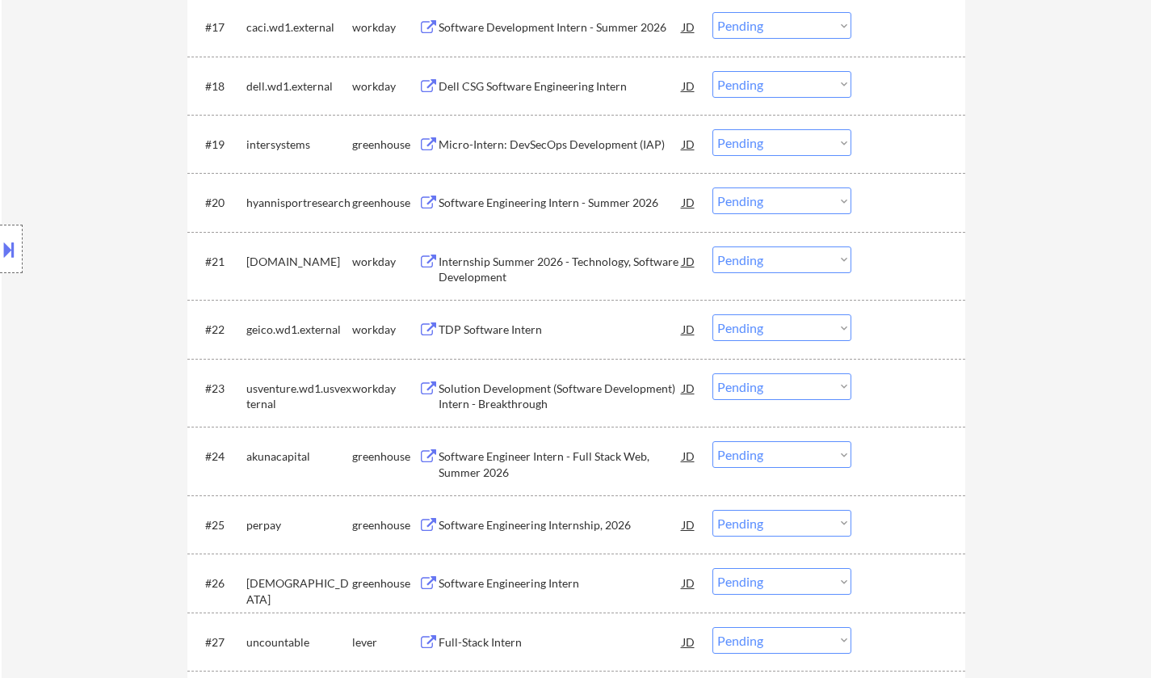
scroll to position [1777, 0]
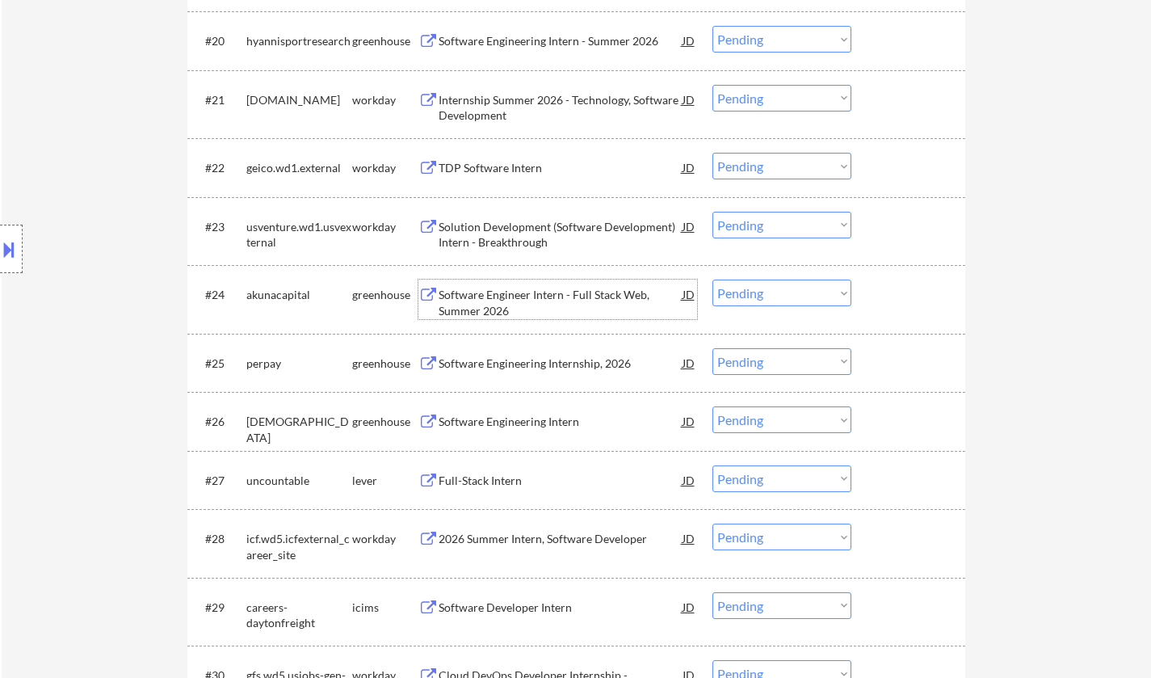
click at [544, 284] on div "Software Engineer Intern - Full Stack Web, Summer 2026" at bounding box center [561, 299] width 244 height 39
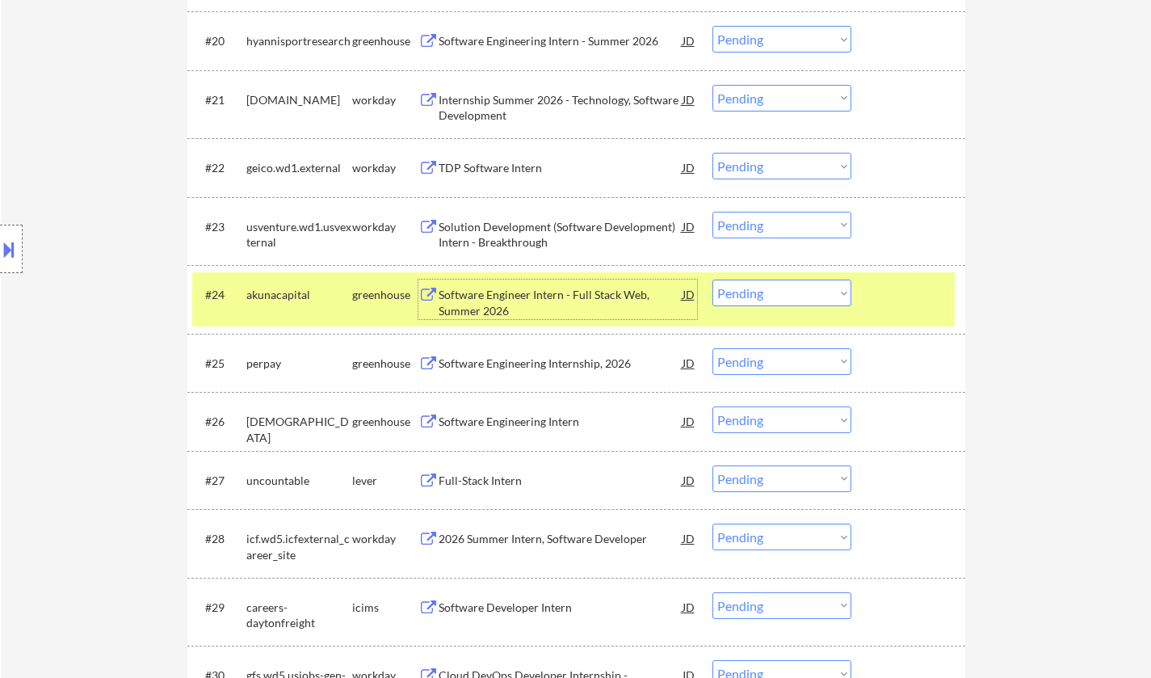
drag, startPoint x: 784, startPoint y: 292, endPoint x: 792, endPoint y: 301, distance: 12.0
click at [784, 292] on select "Choose an option... Pending Applied Excluded (Questions) Excluded (Expired) Exc…" at bounding box center [782, 293] width 139 height 27
drag, startPoint x: 1076, startPoint y: 334, endPoint x: 698, endPoint y: 16, distance: 494.2
click at [502, 369] on div "Software Engineering Internship, 2026" at bounding box center [561, 363] width 244 height 16
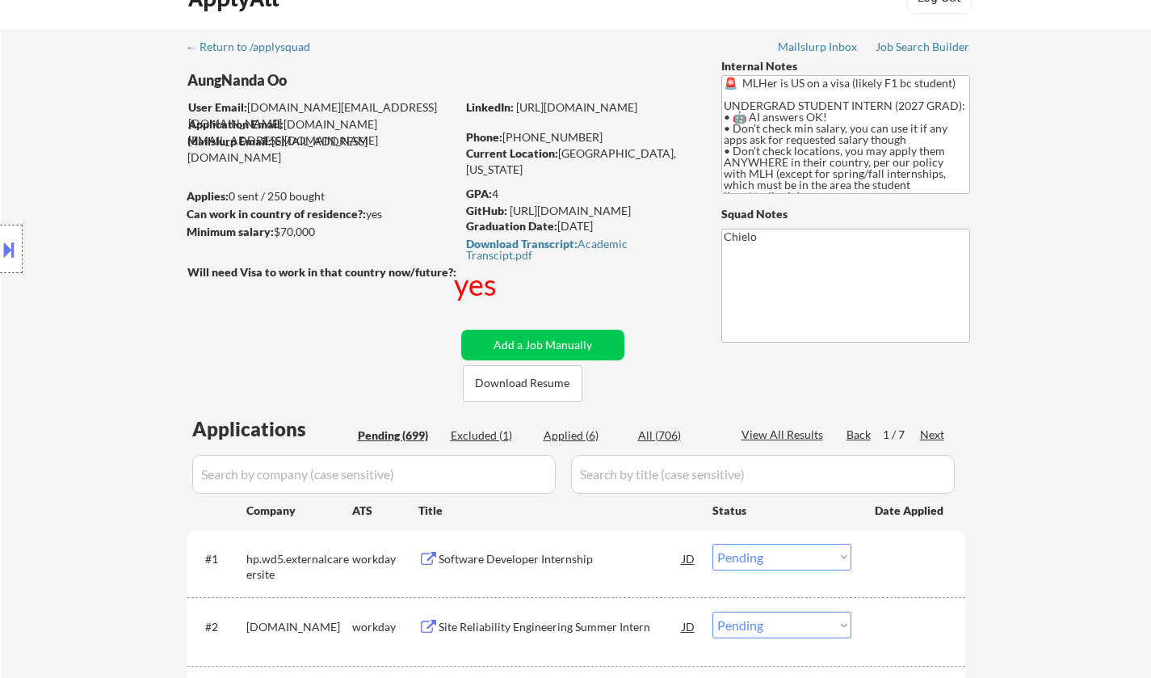
scroll to position [0, 0]
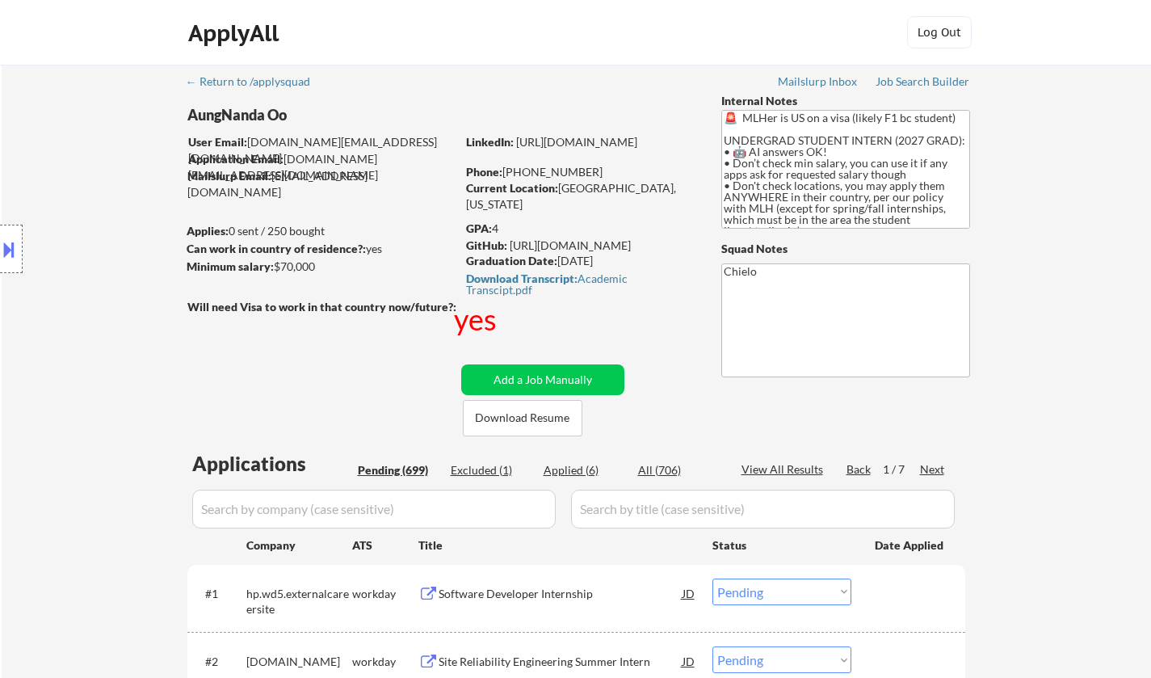
click at [580, 469] on div "Applied (6)" at bounding box center [584, 470] width 81 height 16
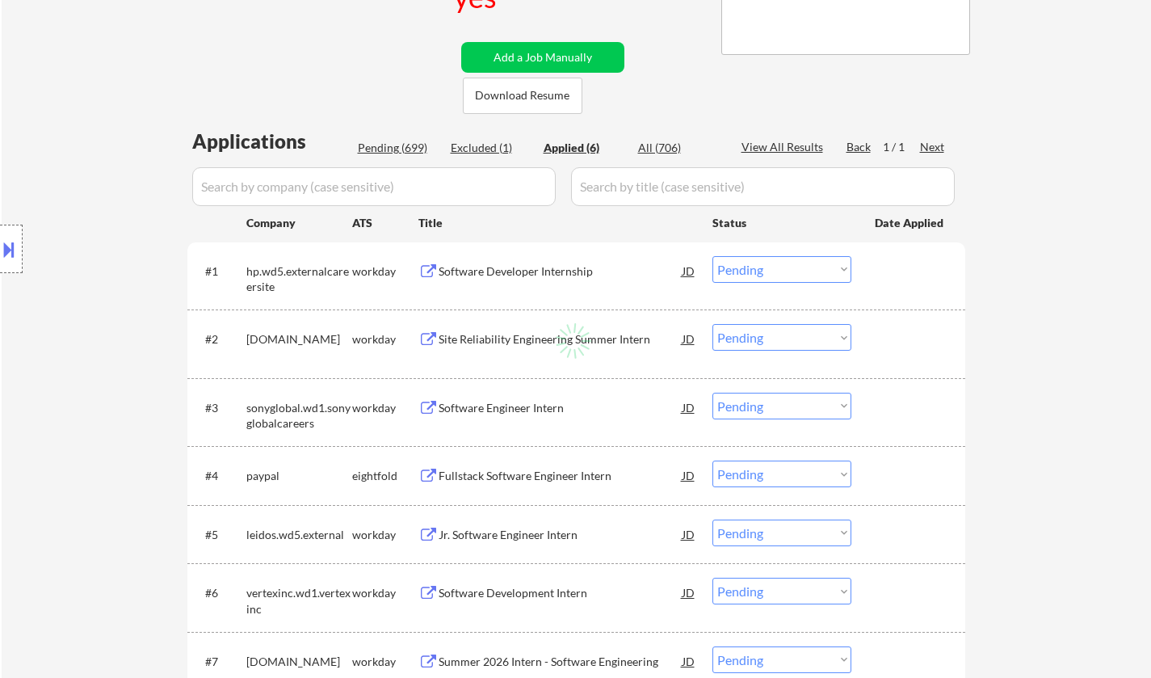
select select ""applied""
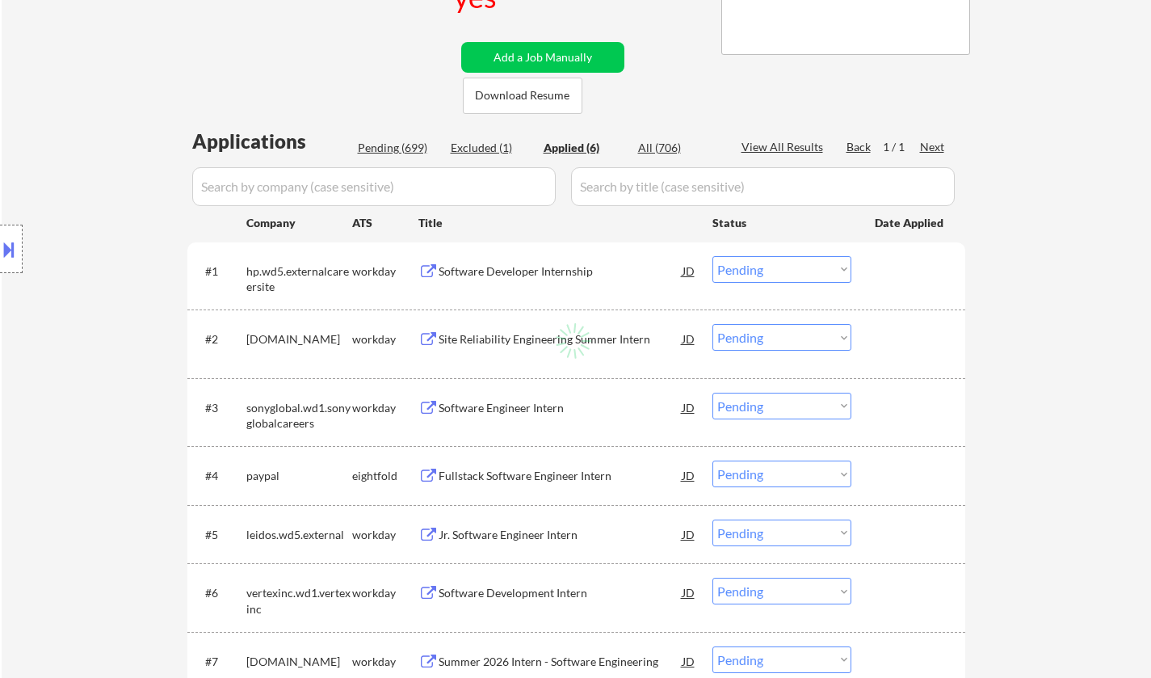
select select ""applied""
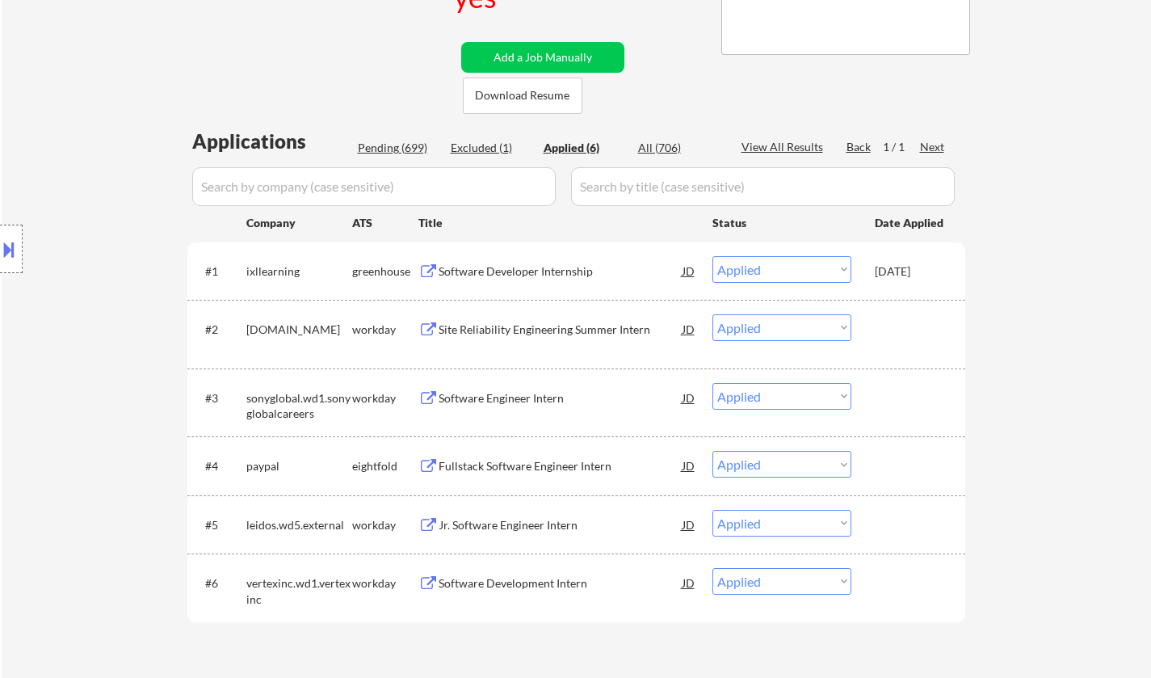
scroll to position [323, 0]
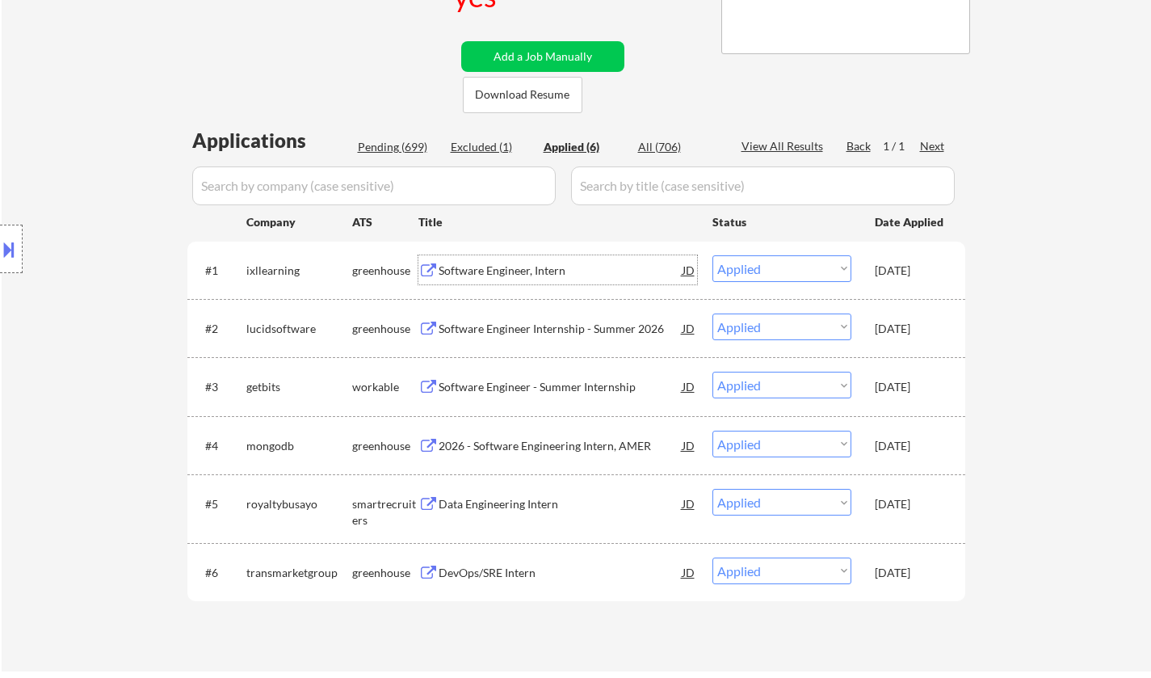
click at [510, 274] on div "Software Engineer, Intern" at bounding box center [561, 271] width 244 height 16
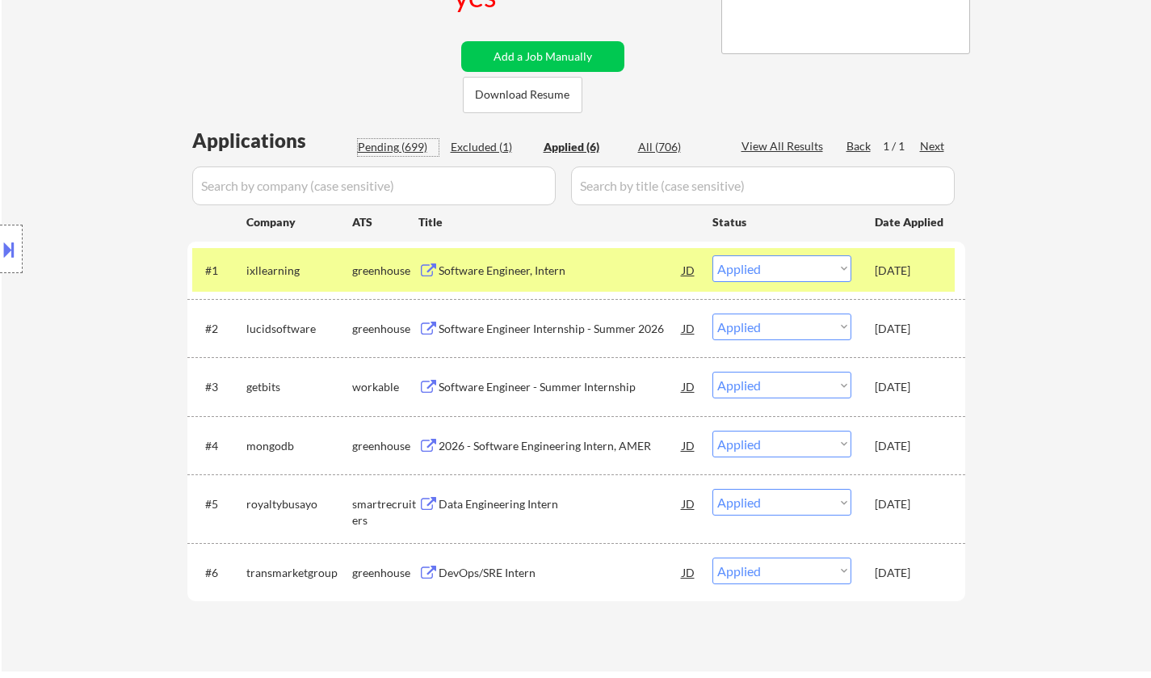
click at [395, 148] on div "Pending (699)" at bounding box center [398, 147] width 81 height 16
select select ""pending""
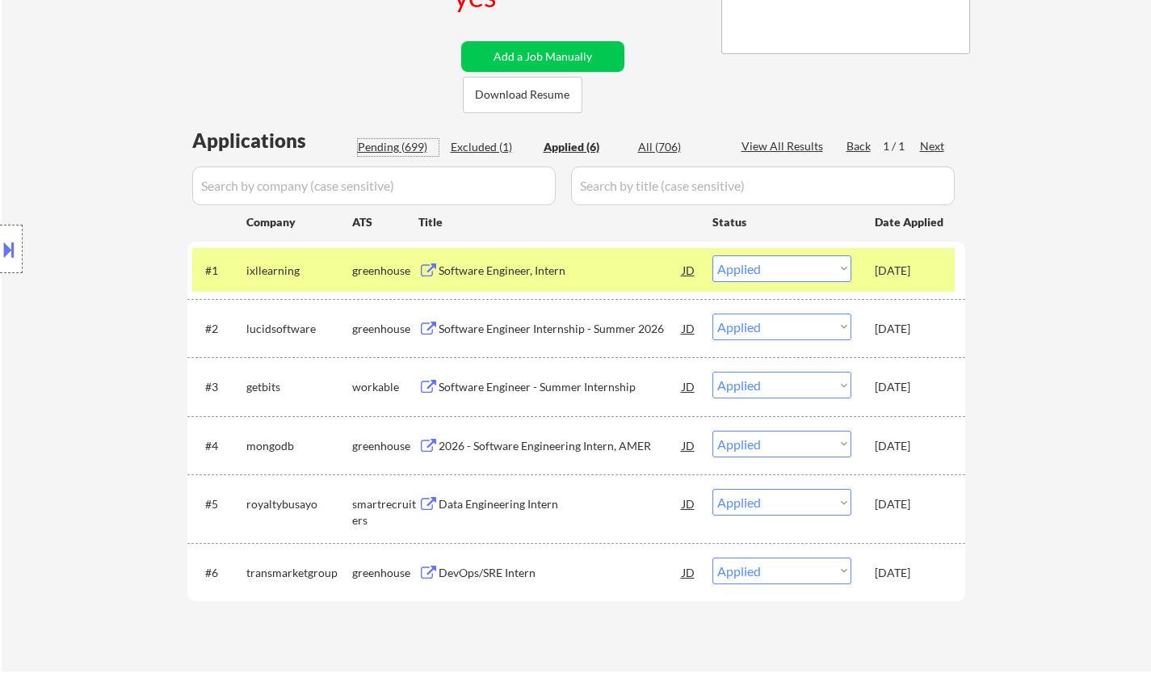
select select ""pending""
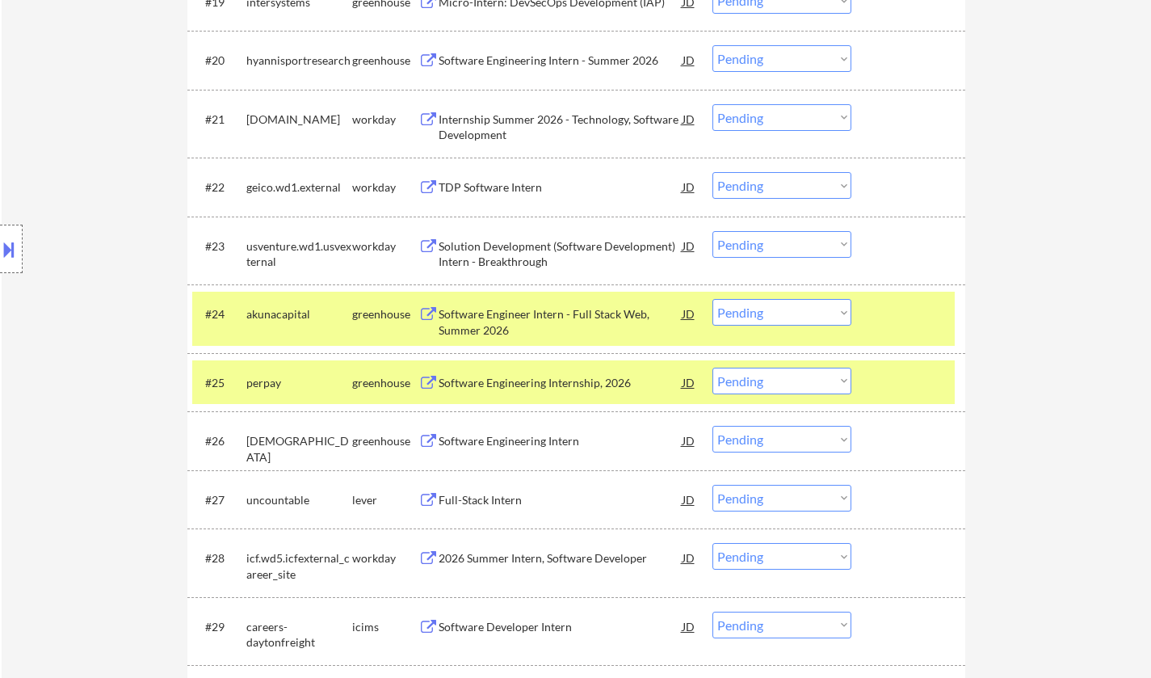
scroll to position [1777, 0]
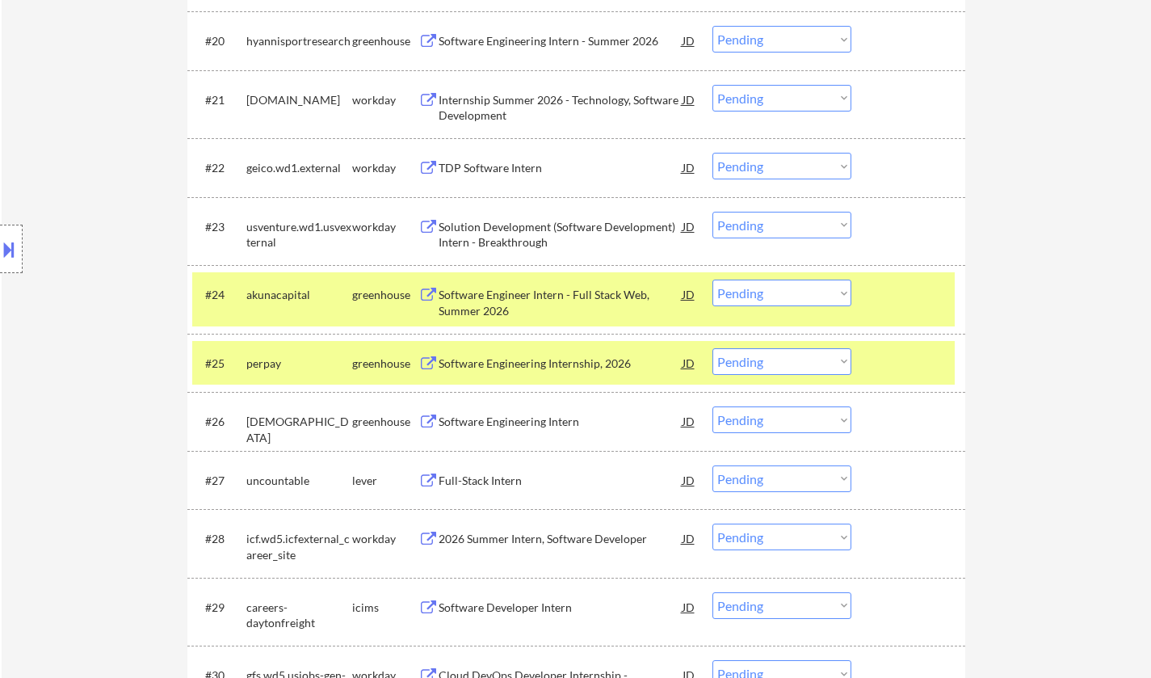
click at [806, 364] on select "Choose an option... Pending Applied Excluded (Questions) Excluded (Expired) Exc…" at bounding box center [782, 361] width 139 height 27
click at [713, 348] on select "Choose an option... Pending Applied Excluded (Questions) Excluded (Expired) Exc…" at bounding box center [782, 361] width 139 height 27
select select ""pending""
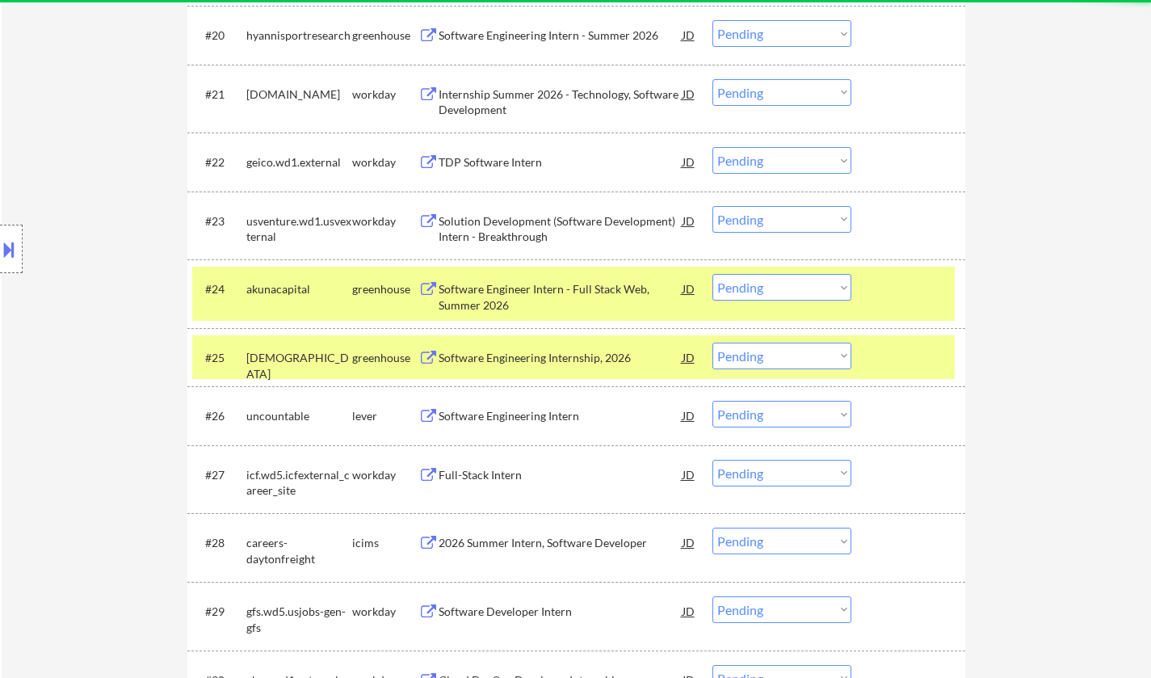
scroll to position [1939, 0]
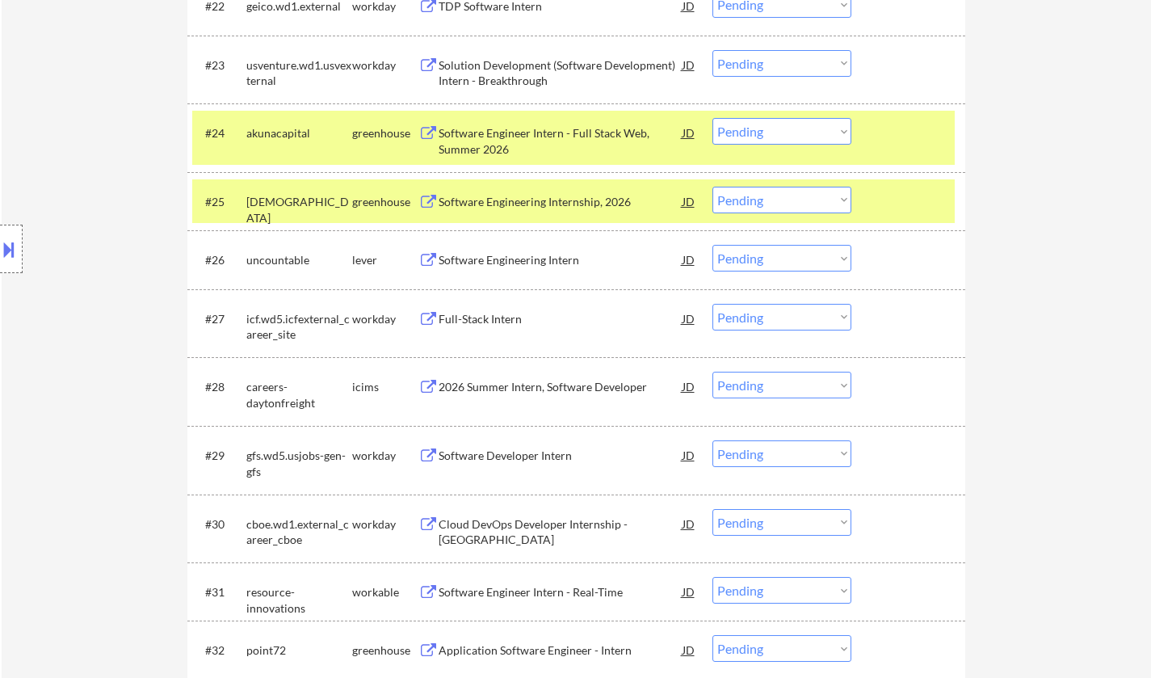
click at [512, 265] on div "Software Engineering Intern" at bounding box center [561, 260] width 244 height 16
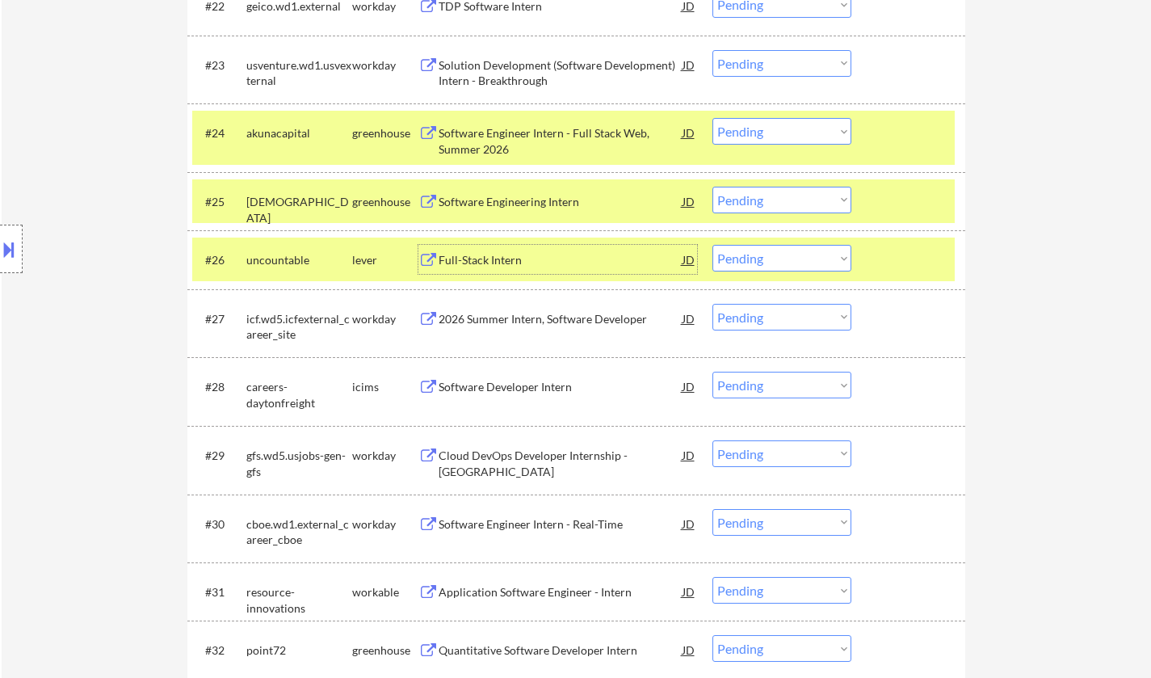
click at [757, 261] on select "Choose an option... Pending Applied Excluded (Questions) Excluded (Expired) Exc…" at bounding box center [782, 258] width 139 height 27
click at [713, 245] on select "Choose an option... Pending Applied Excluded (Questions) Excluded (Expired) Exc…" at bounding box center [782, 258] width 139 height 27
select select ""pending""
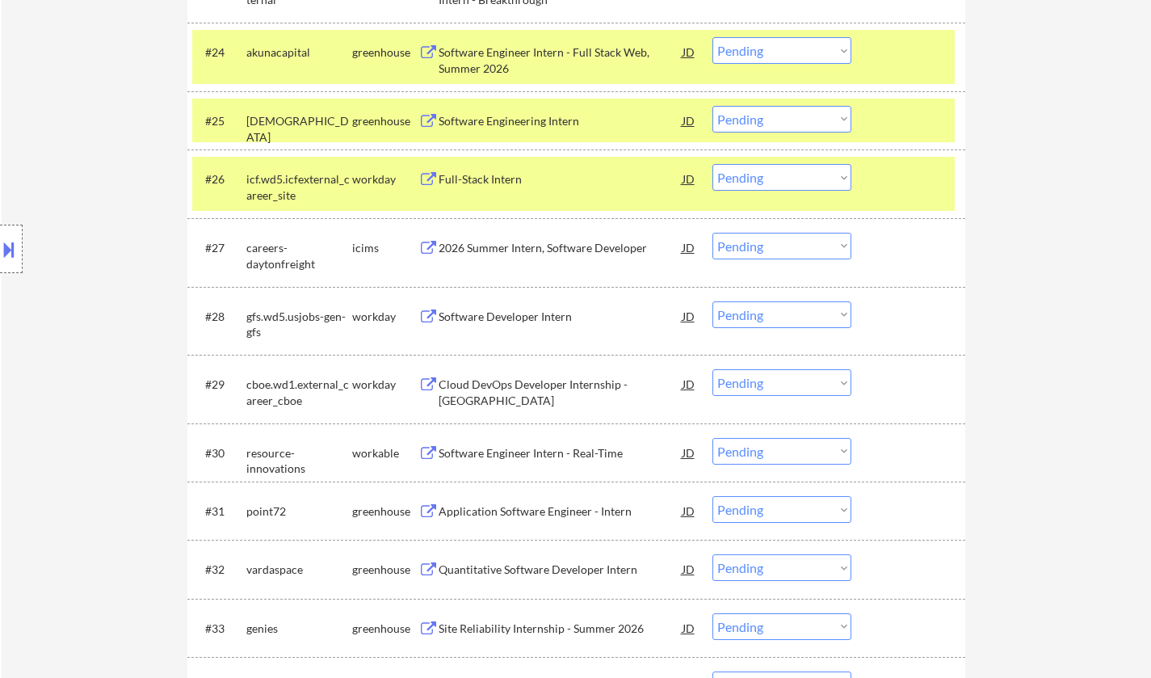
scroll to position [2181, 0]
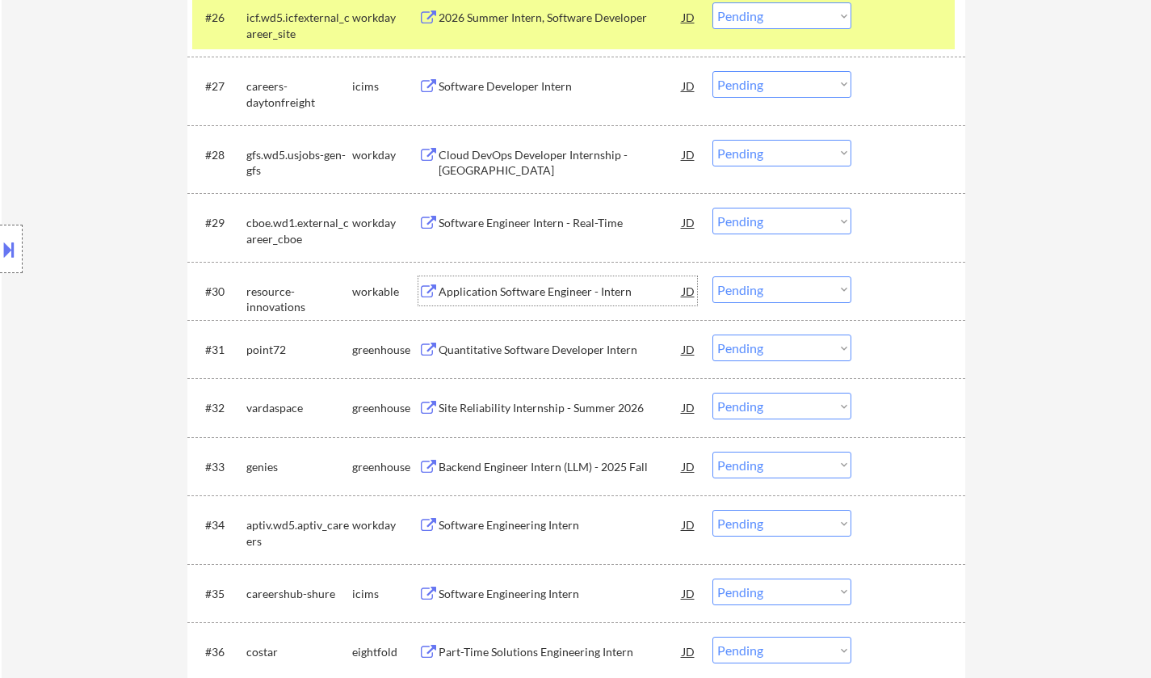
click at [510, 287] on div "Application Software Engineer - Intern" at bounding box center [561, 292] width 244 height 16
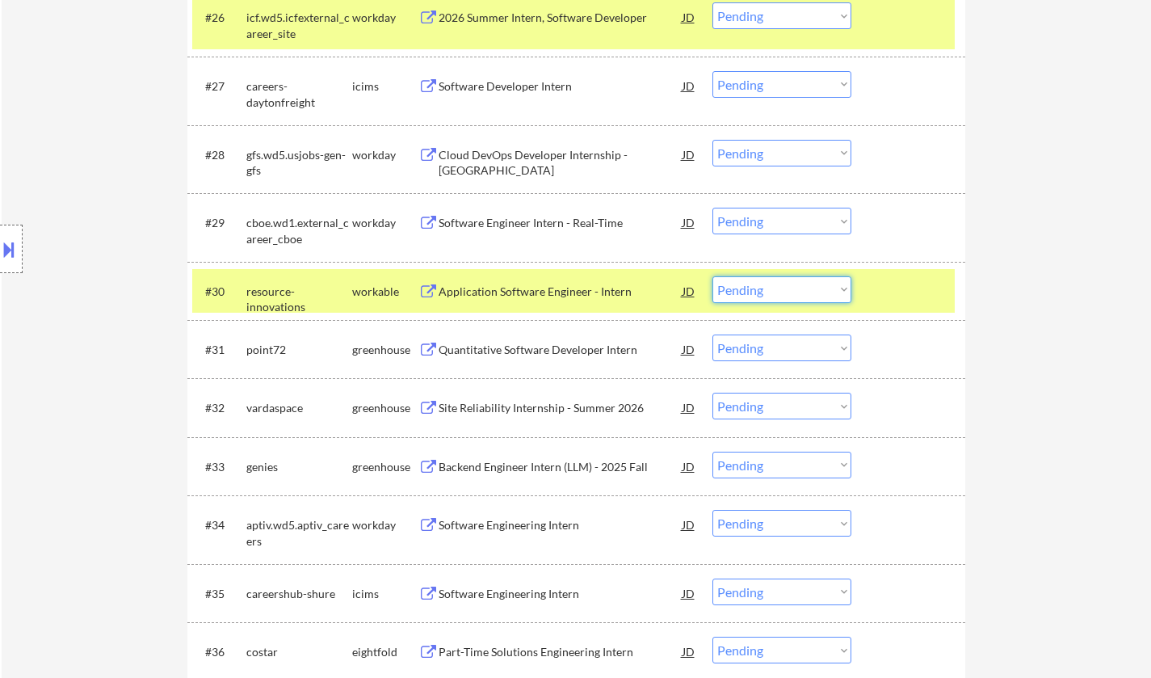
click at [767, 288] on select "Choose an option... Pending Applied Excluded (Questions) Excluded (Expired) Exc…" at bounding box center [782, 289] width 139 height 27
click at [808, 295] on select "Choose an option... Pending Applied Excluded (Questions) Excluded (Expired) Exc…" at bounding box center [782, 289] width 139 height 27
click at [798, 296] on select "Choose an option... Pending Applied Excluded (Questions) Excluded (Expired) Exc…" at bounding box center [782, 289] width 139 height 27
click at [713, 276] on select "Choose an option... Pending Applied Excluded (Questions) Excluded (Expired) Exc…" at bounding box center [782, 289] width 139 height 27
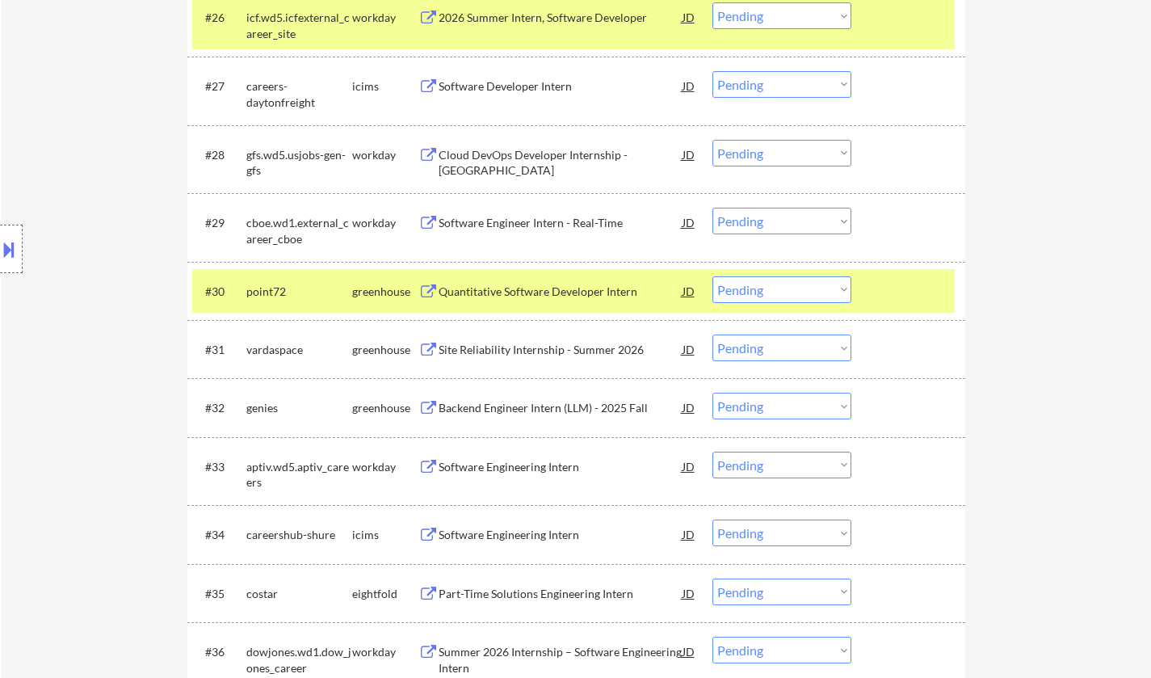
click at [553, 293] on div "Quantitative Software Developer Intern" at bounding box center [561, 292] width 244 height 16
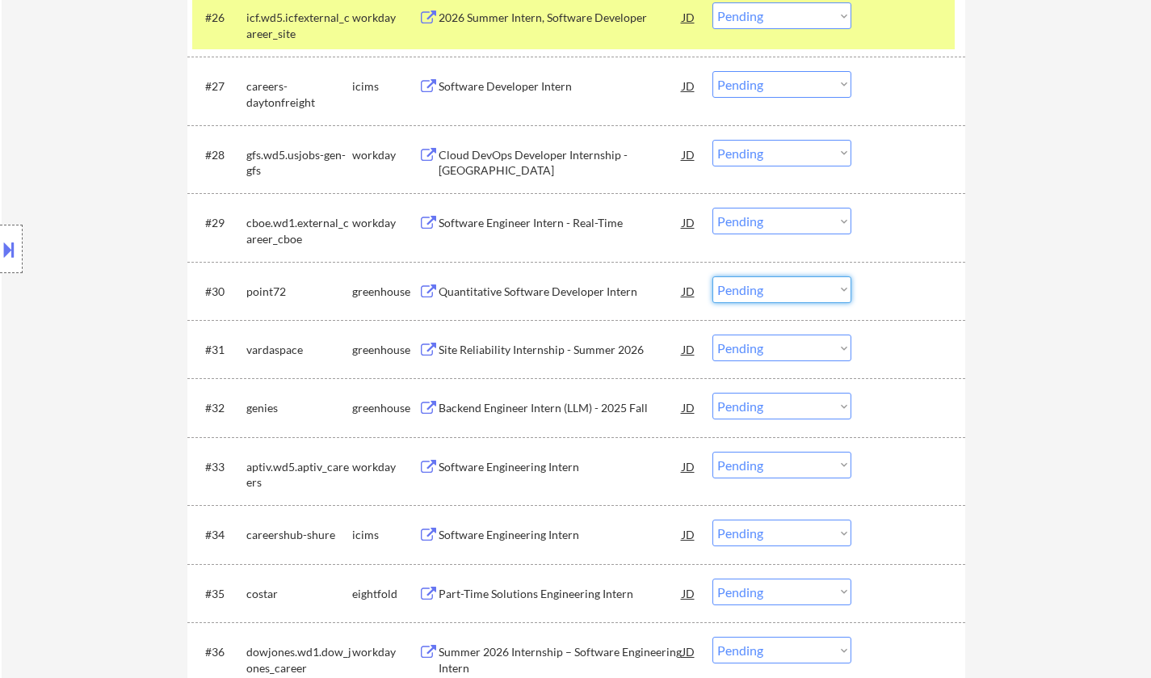
click at [818, 280] on select "Choose an option... Pending Applied Excluded (Questions) Excluded (Expired) Exc…" at bounding box center [782, 289] width 139 height 27
click at [713, 276] on select "Choose an option... Pending Applied Excluded (Questions) Excluded (Expired) Exc…" at bounding box center [782, 289] width 139 height 27
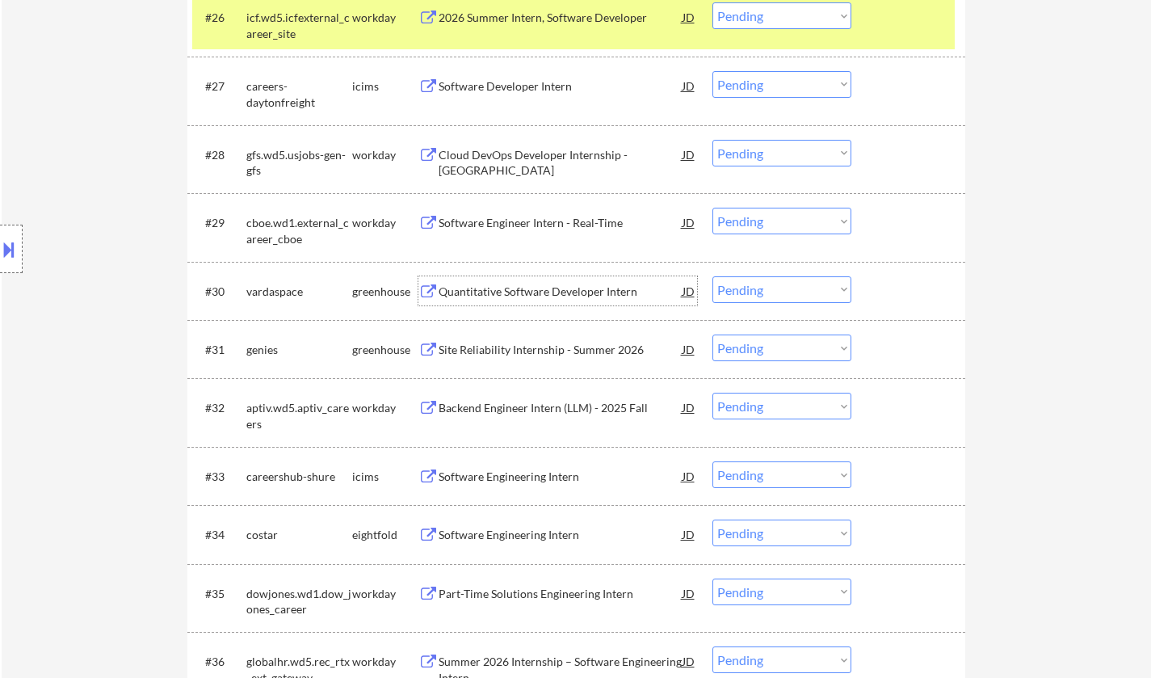
click at [524, 288] on div "Quantitative Software Developer Intern" at bounding box center [561, 292] width 244 height 16
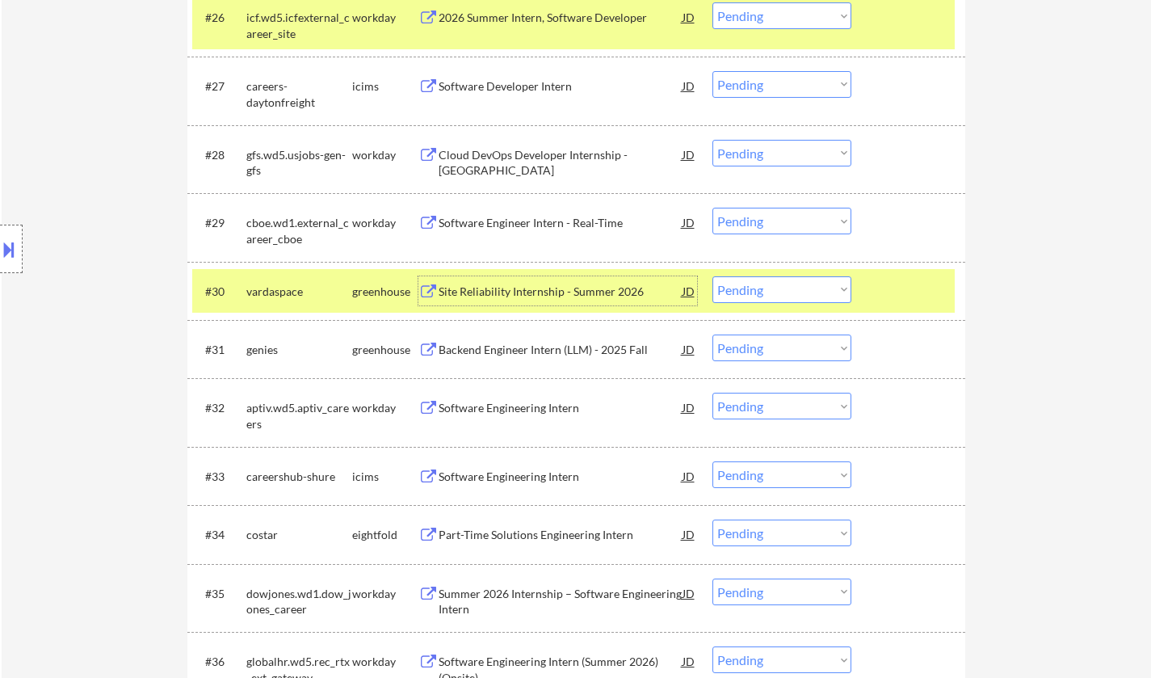
click at [789, 301] on select "Choose an option... Pending Applied Excluded (Questions) Excluded (Expired) Exc…" at bounding box center [782, 289] width 139 height 27
click at [713, 276] on select "Choose an option... Pending Applied Excluded (Questions) Excluded (Expired) Exc…" at bounding box center [782, 289] width 139 height 27
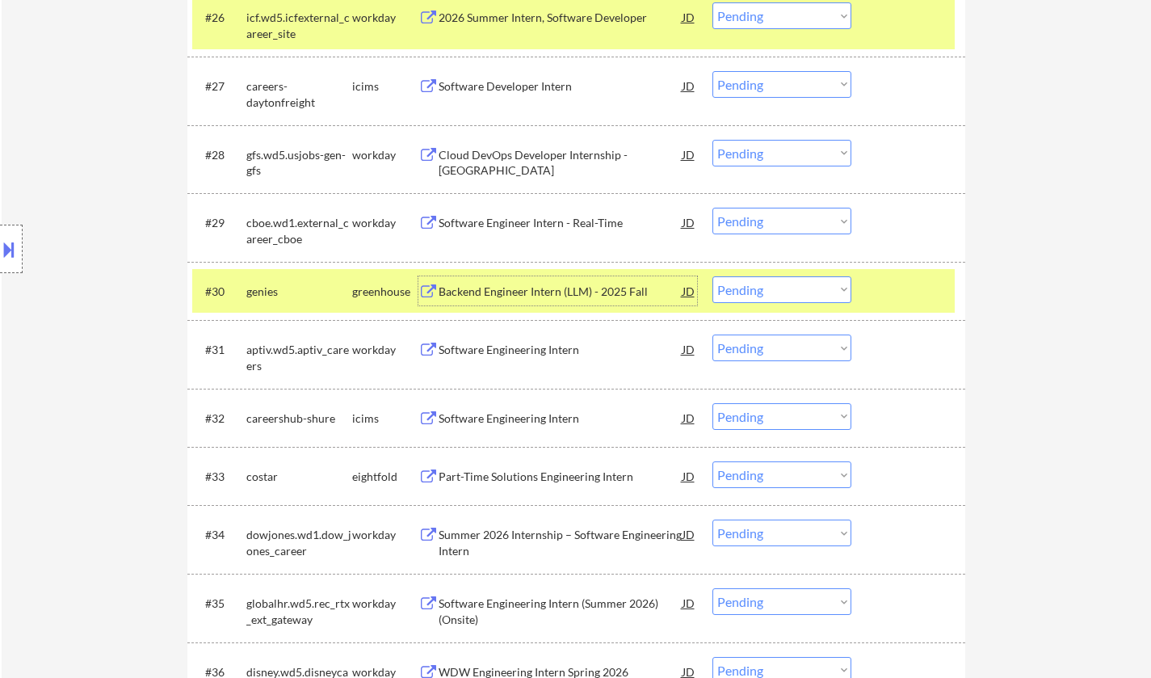
click at [538, 292] on div "Backend Engineer Intern (LLM) - 2025 Fall" at bounding box center [561, 292] width 244 height 16
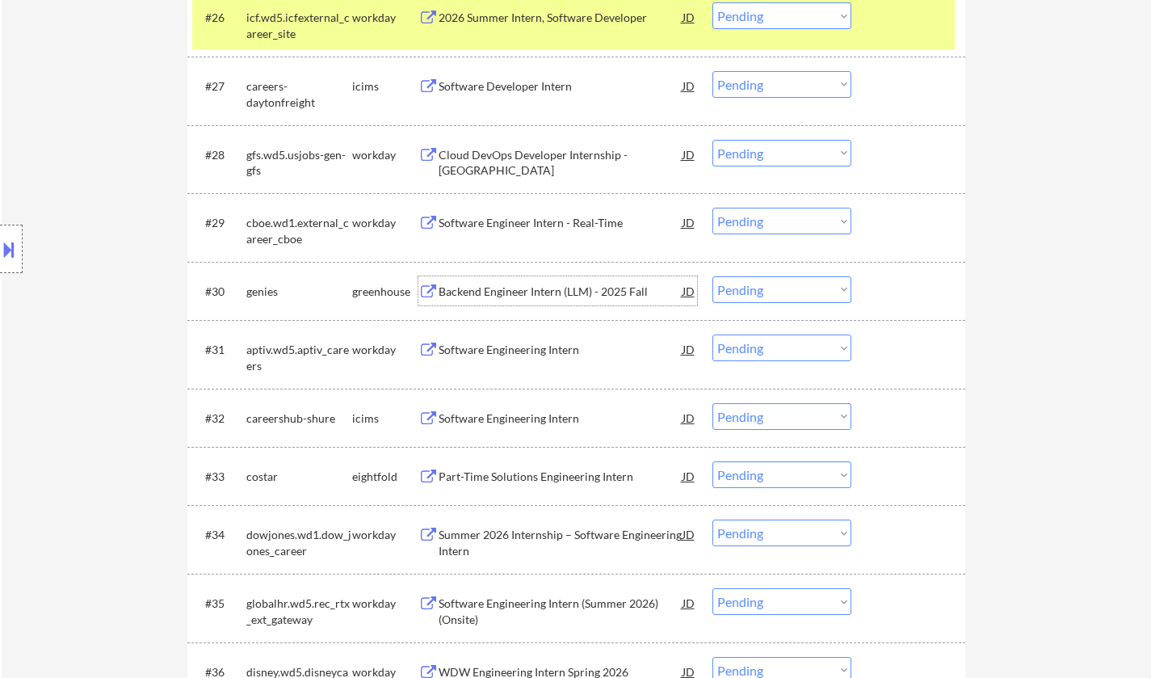
click at [786, 298] on select "Choose an option... Pending Applied Excluded (Questions) Excluded (Expired) Exc…" at bounding box center [782, 289] width 139 height 27
click at [713, 276] on select "Choose an option... Pending Applied Excluded (Questions) Excluded (Expired) Exc…" at bounding box center [782, 289] width 139 height 27
select select ""pending""
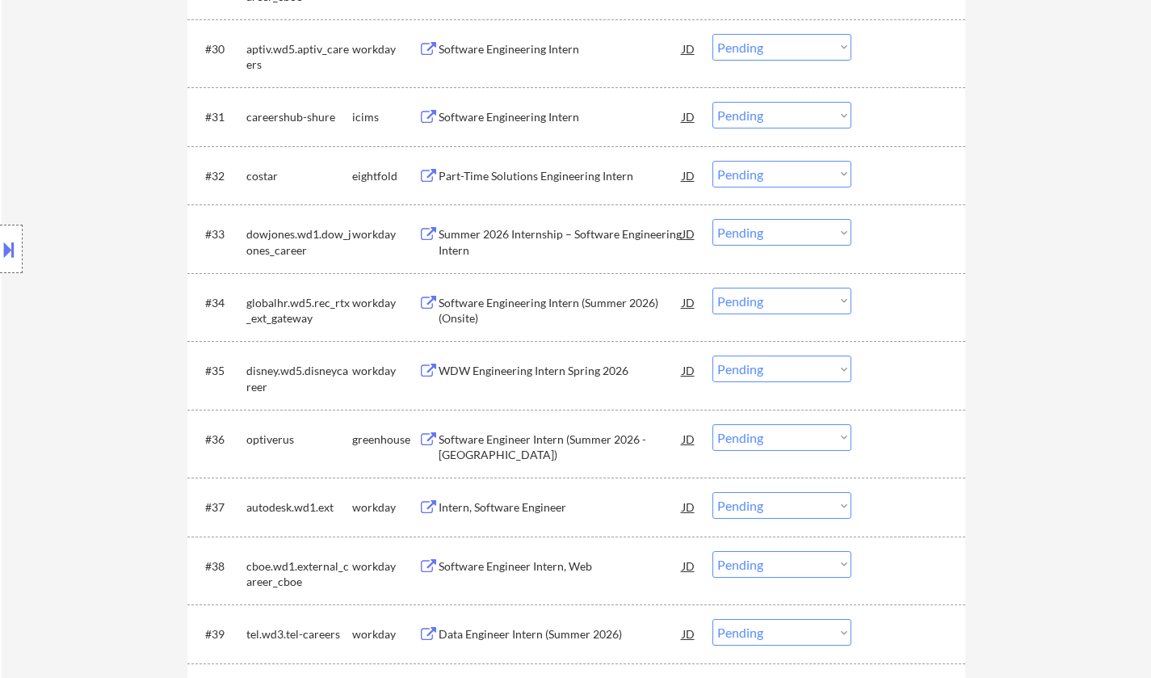
scroll to position [2585, 0]
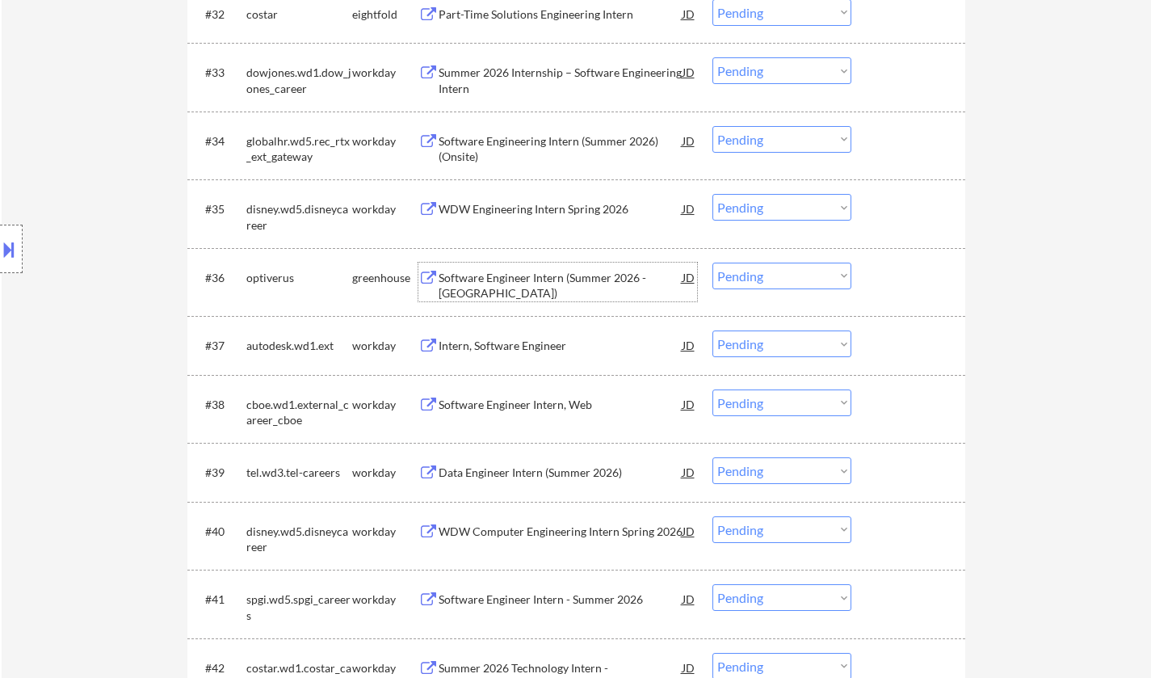
click at [527, 274] on div "Software Engineer Intern (Summer 2026 - [GEOGRAPHIC_DATA])" at bounding box center [561, 286] width 244 height 32
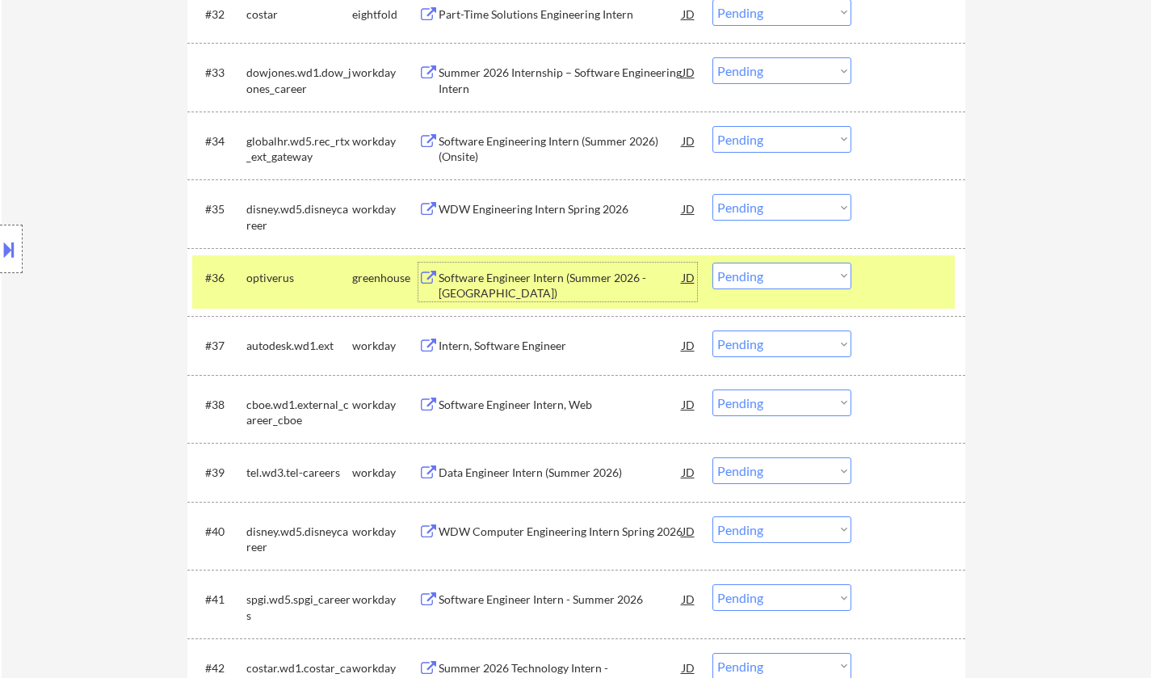
click at [808, 284] on select "Choose an option... Pending Applied Excluded (Questions) Excluded (Expired) Exc…" at bounding box center [782, 276] width 139 height 27
click at [713, 263] on select "Choose an option... Pending Applied Excluded (Questions) Excluded (Expired) Exc…" at bounding box center [782, 276] width 139 height 27
select select ""pending""
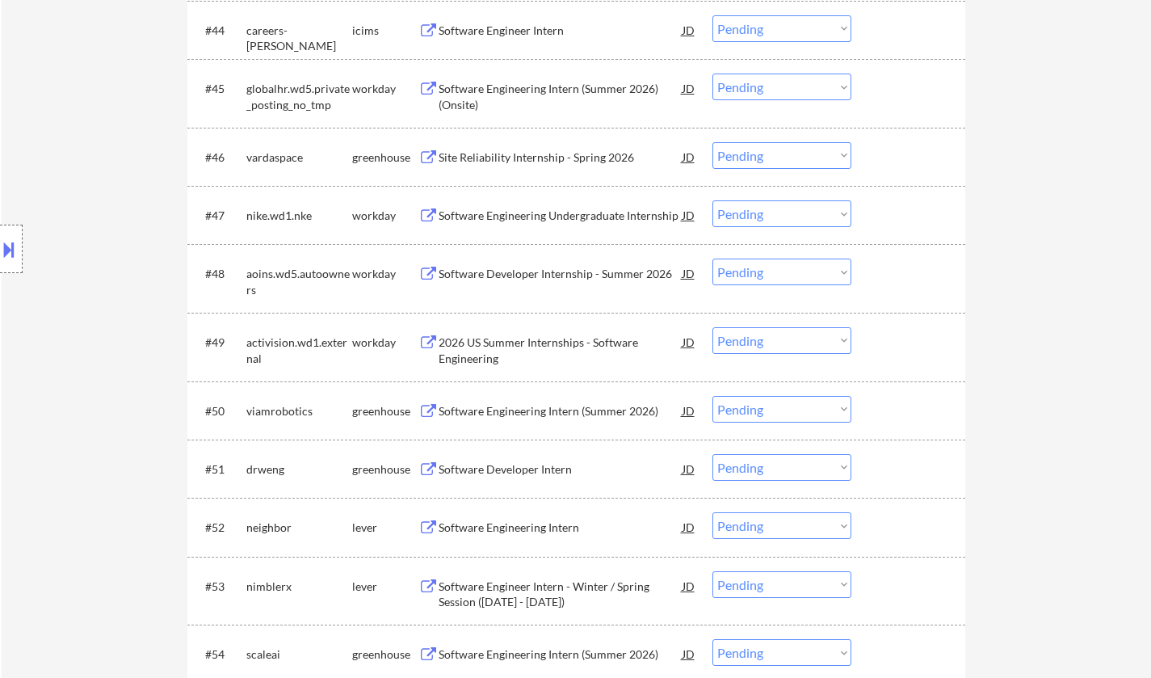
scroll to position [3474, 0]
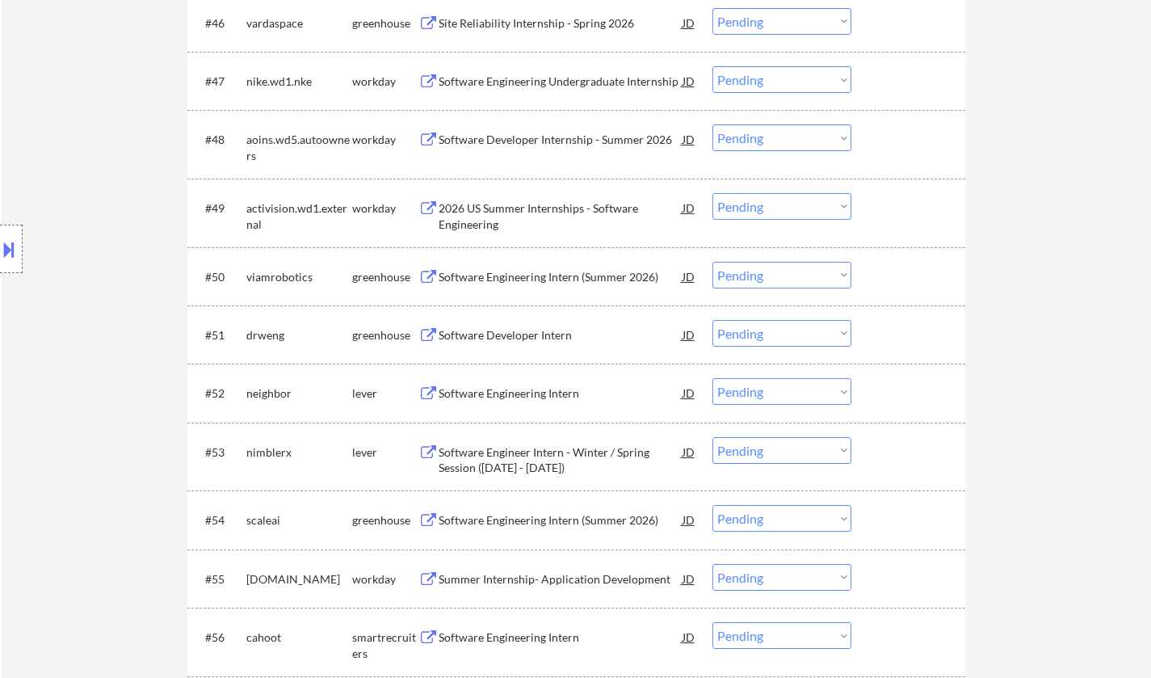
click at [543, 276] on div "Software Engineering Intern (Summer 2026)" at bounding box center [561, 277] width 244 height 16
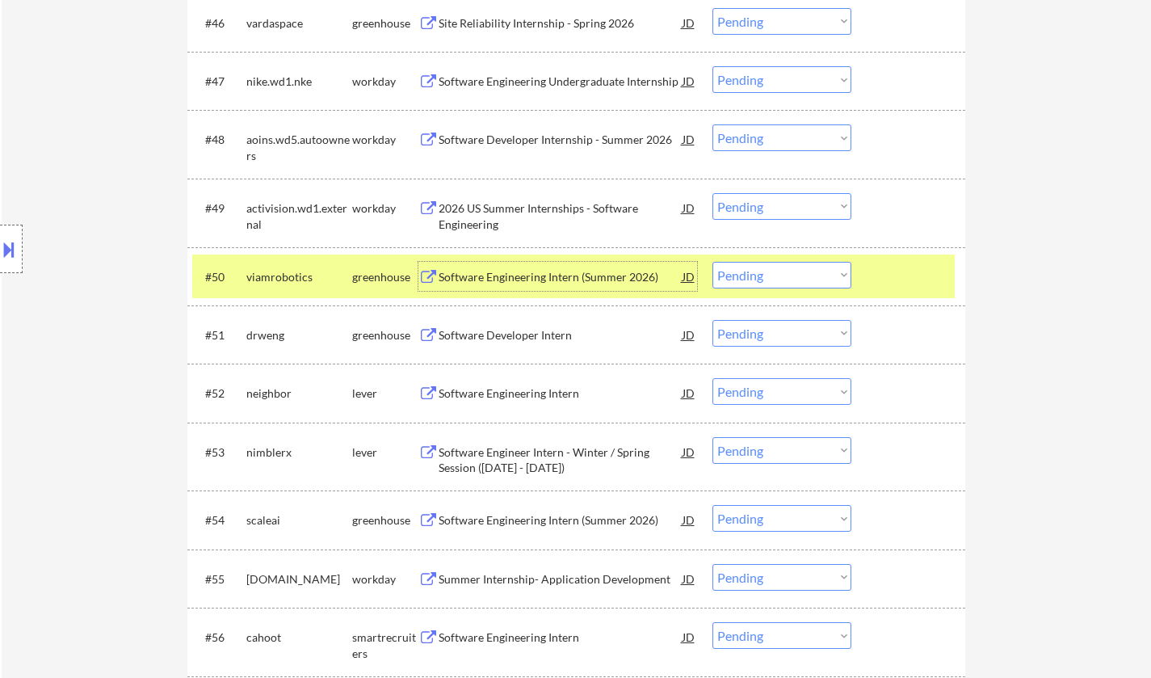
click at [782, 280] on select "Choose an option... Pending Applied Excluded (Questions) Excluded (Expired) Exc…" at bounding box center [782, 275] width 139 height 27
click at [713, 262] on select "Choose an option... Pending Applied Excluded (Questions) Excluded (Expired) Exc…" at bounding box center [782, 275] width 139 height 27
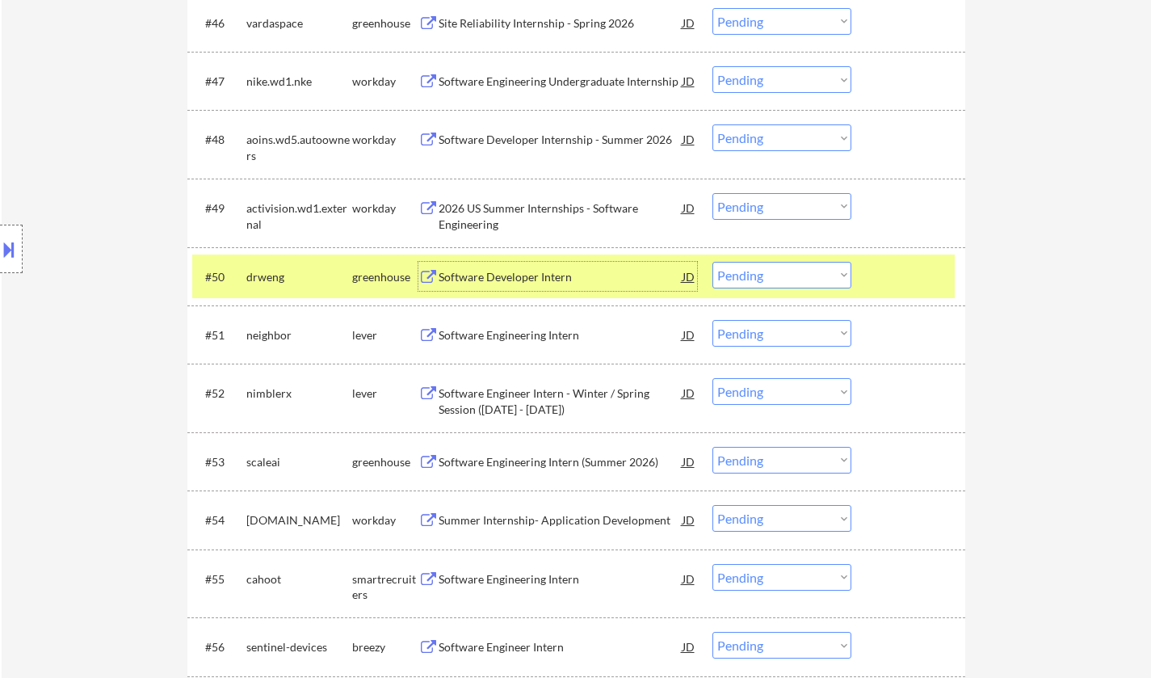
click at [524, 271] on div "Software Developer Intern" at bounding box center [561, 277] width 244 height 16
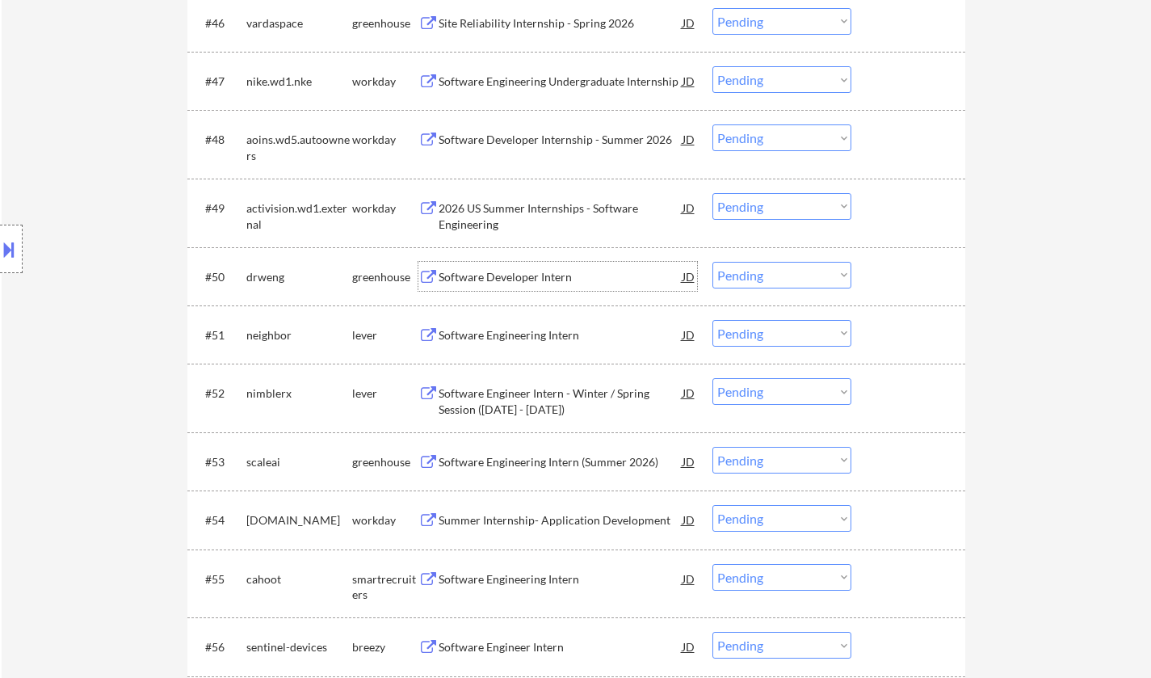
click at [792, 272] on select "Choose an option... Pending Applied Excluded (Questions) Excluded (Expired) Exc…" at bounding box center [782, 275] width 139 height 27
click at [713, 262] on select "Choose an option... Pending Applied Excluded (Questions) Excluded (Expired) Exc…" at bounding box center [782, 275] width 139 height 27
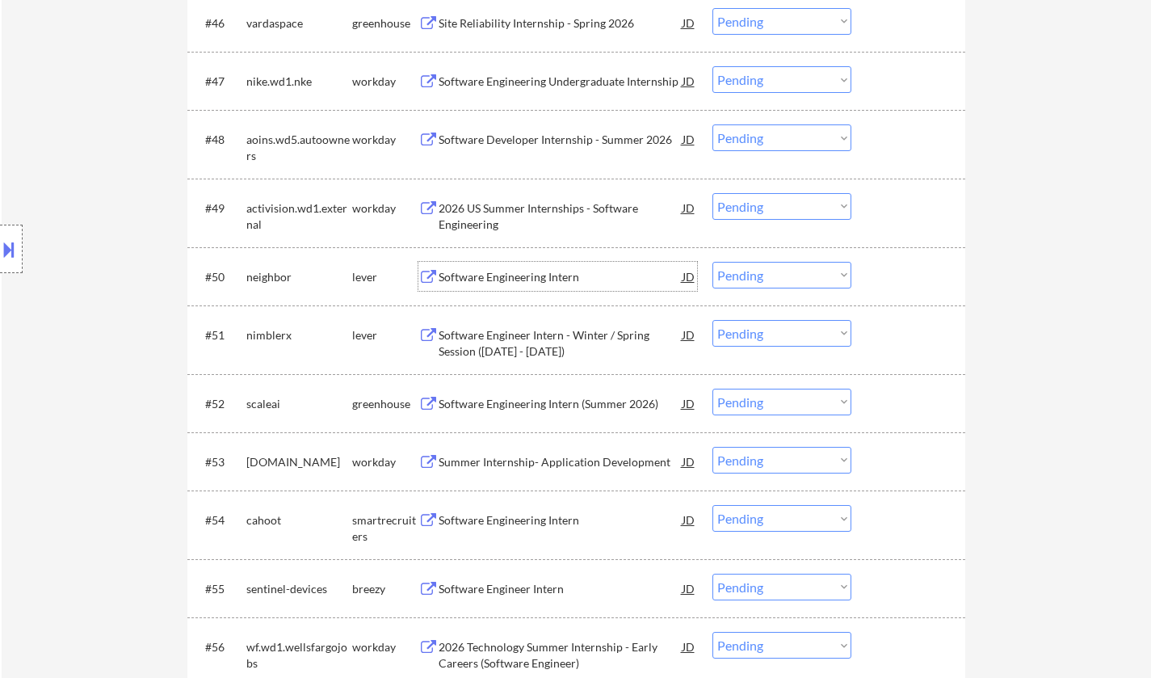
click at [502, 268] on div "Software Engineering Intern" at bounding box center [561, 276] width 244 height 29
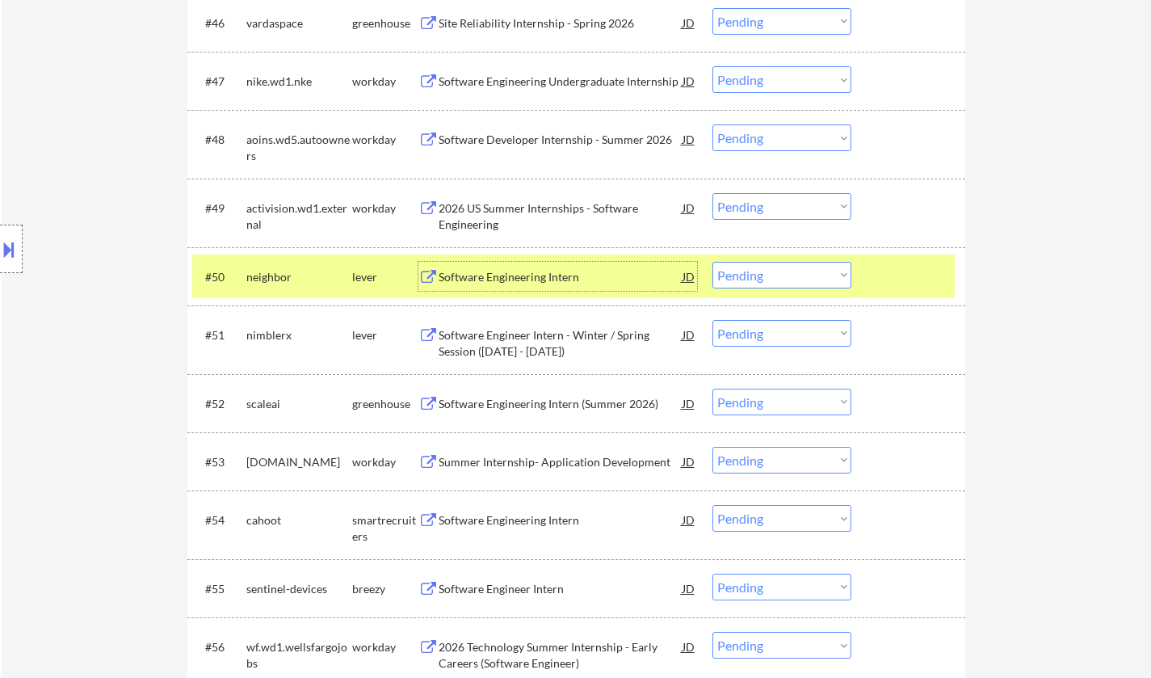
click at [780, 276] on select "Choose an option... Pending Applied Excluded (Questions) Excluded (Expired) Exc…" at bounding box center [782, 275] width 139 height 27
click at [713, 262] on select "Choose an option... Pending Applied Excluded (Questions) Excluded (Expired) Exc…" at bounding box center [782, 275] width 139 height 27
select select ""pending""
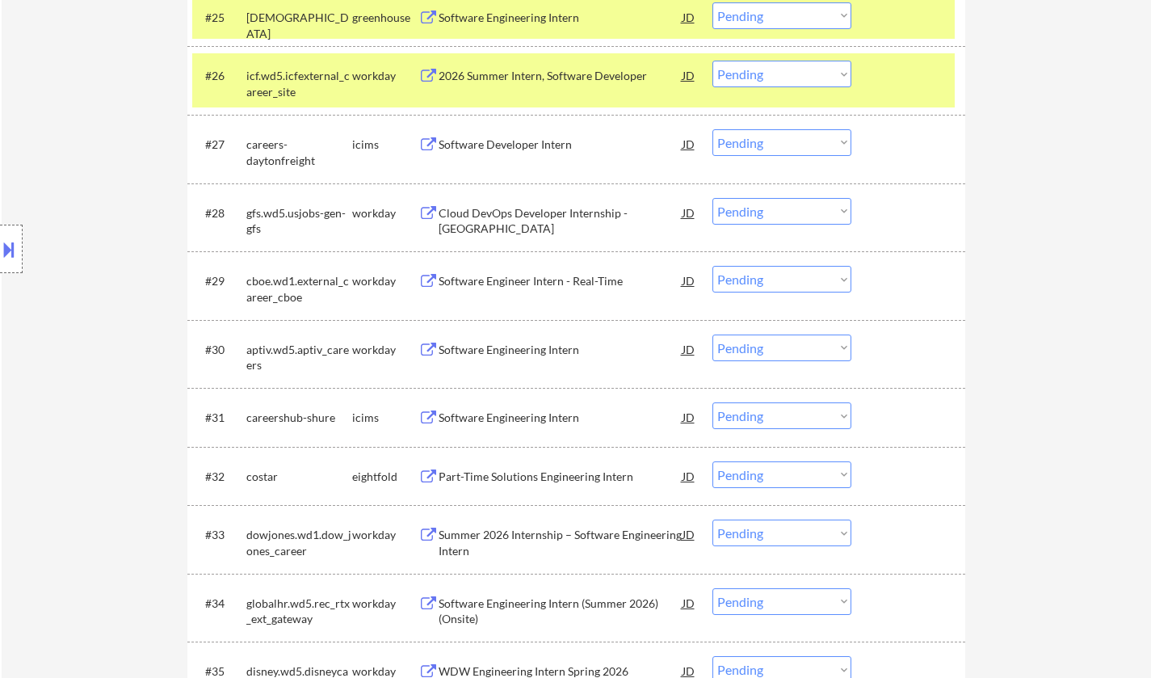
scroll to position [1939, 0]
